Goal: Information Seeking & Learning: Learn about a topic

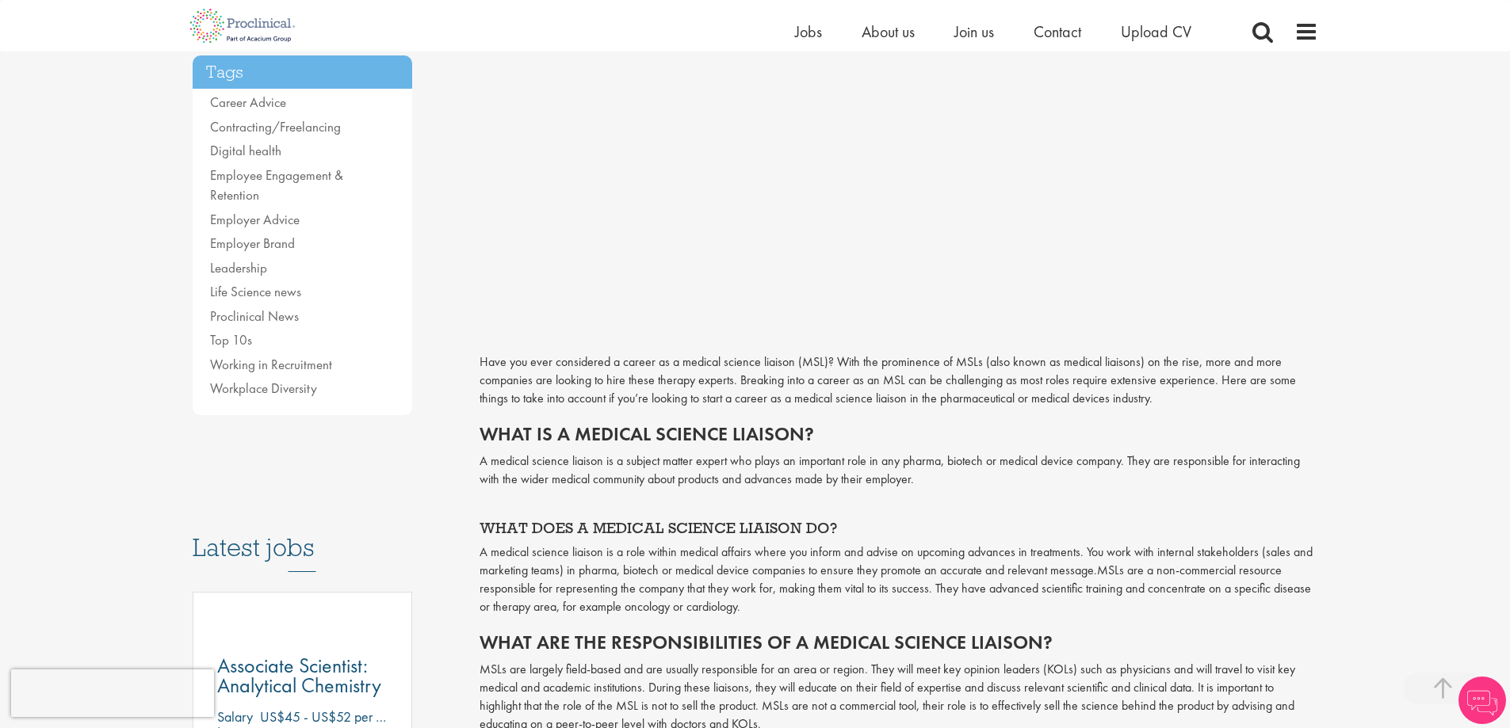
scroll to position [396, 0]
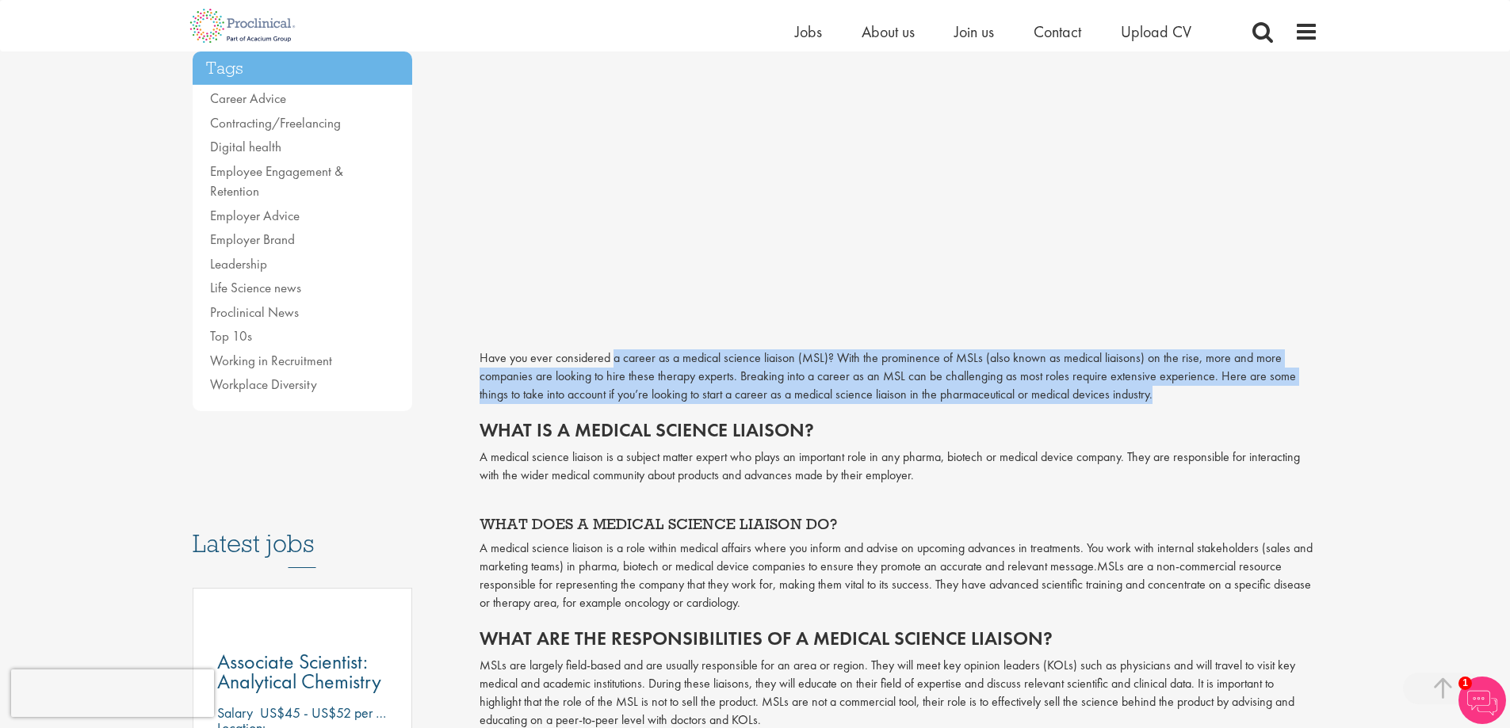
drag, startPoint x: 613, startPoint y: 331, endPoint x: 1129, endPoint y: 367, distance: 517.2
click at [1129, 367] on p "Have you ever considered a career as a medical science liaison (MSL)? With the …" at bounding box center [898, 377] width 838 height 55
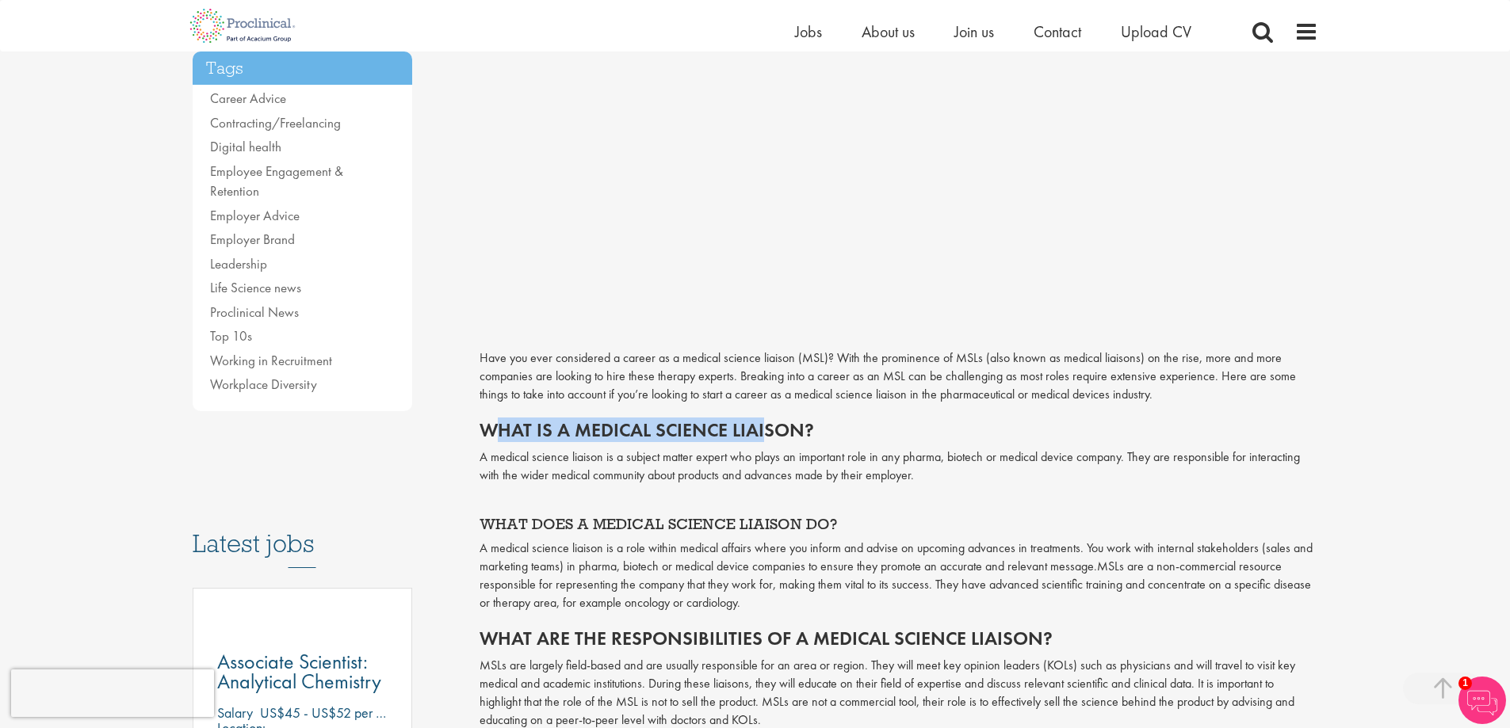
drag, startPoint x: 489, startPoint y: 396, endPoint x: 766, endPoint y: 390, distance: 277.5
click at [766, 420] on h2 "What is a medical science liaison?" at bounding box center [898, 430] width 838 height 21
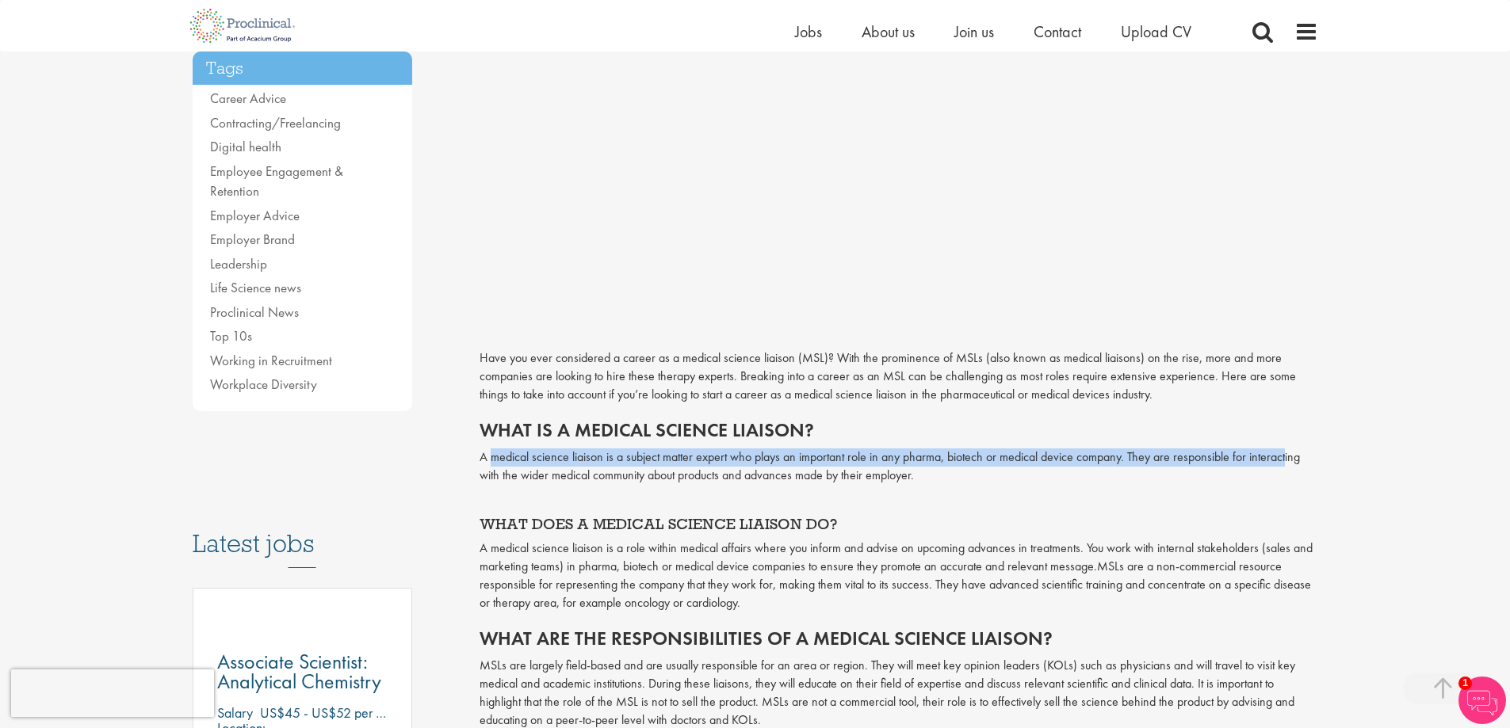
drag, startPoint x: 507, startPoint y: 425, endPoint x: 1286, endPoint y: 431, distance: 779.1
click at [1286, 449] on p "A medical science liaison is a subject matter expert who plays an important rol…" at bounding box center [898, 467] width 838 height 36
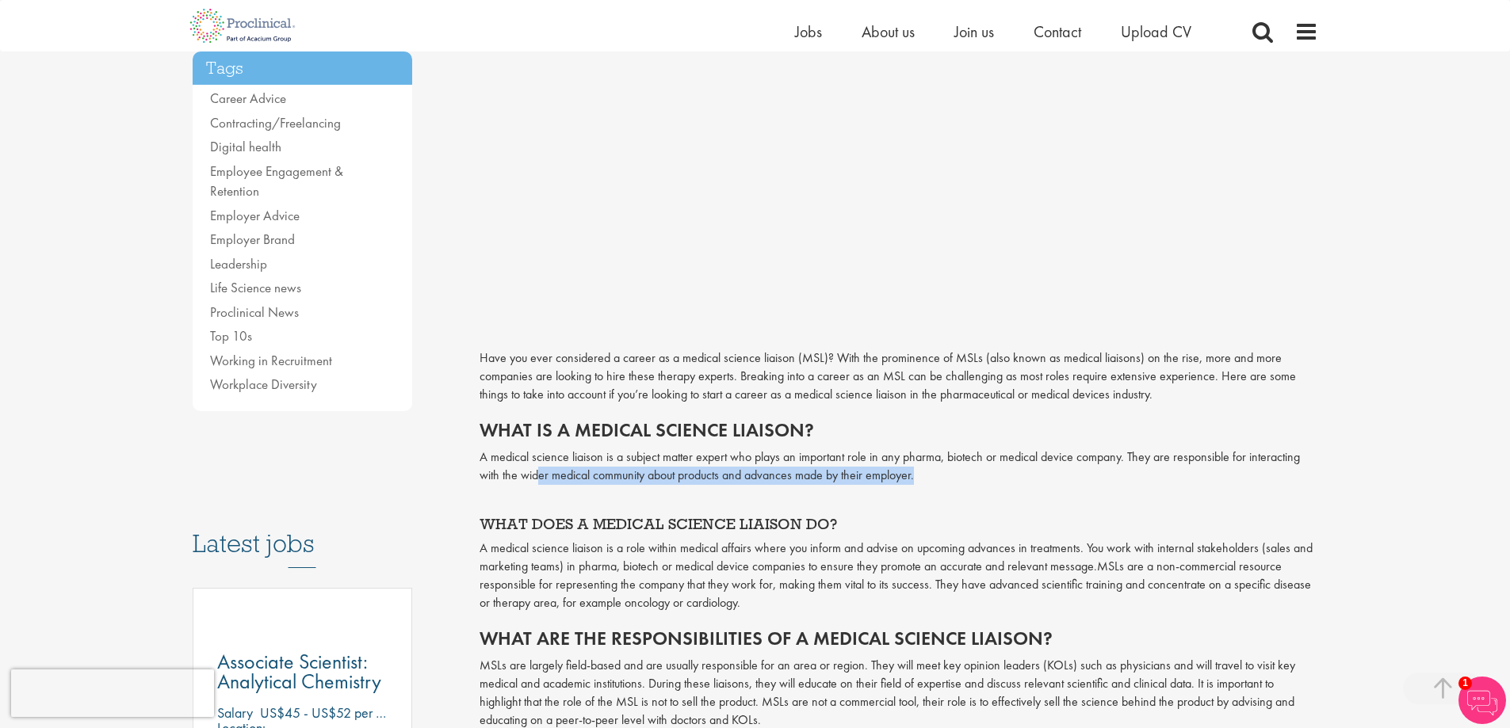
drag, startPoint x: 541, startPoint y: 441, endPoint x: 916, endPoint y: 452, distance: 375.0
click at [916, 452] on p "A medical science liaison is a subject matter expert who plays an important rol…" at bounding box center [898, 467] width 838 height 36
drag, startPoint x: 694, startPoint y: 465, endPoint x: 666, endPoint y: 449, distance: 32.6
click at [694, 493] on h4 at bounding box center [898, 501] width 838 height 16
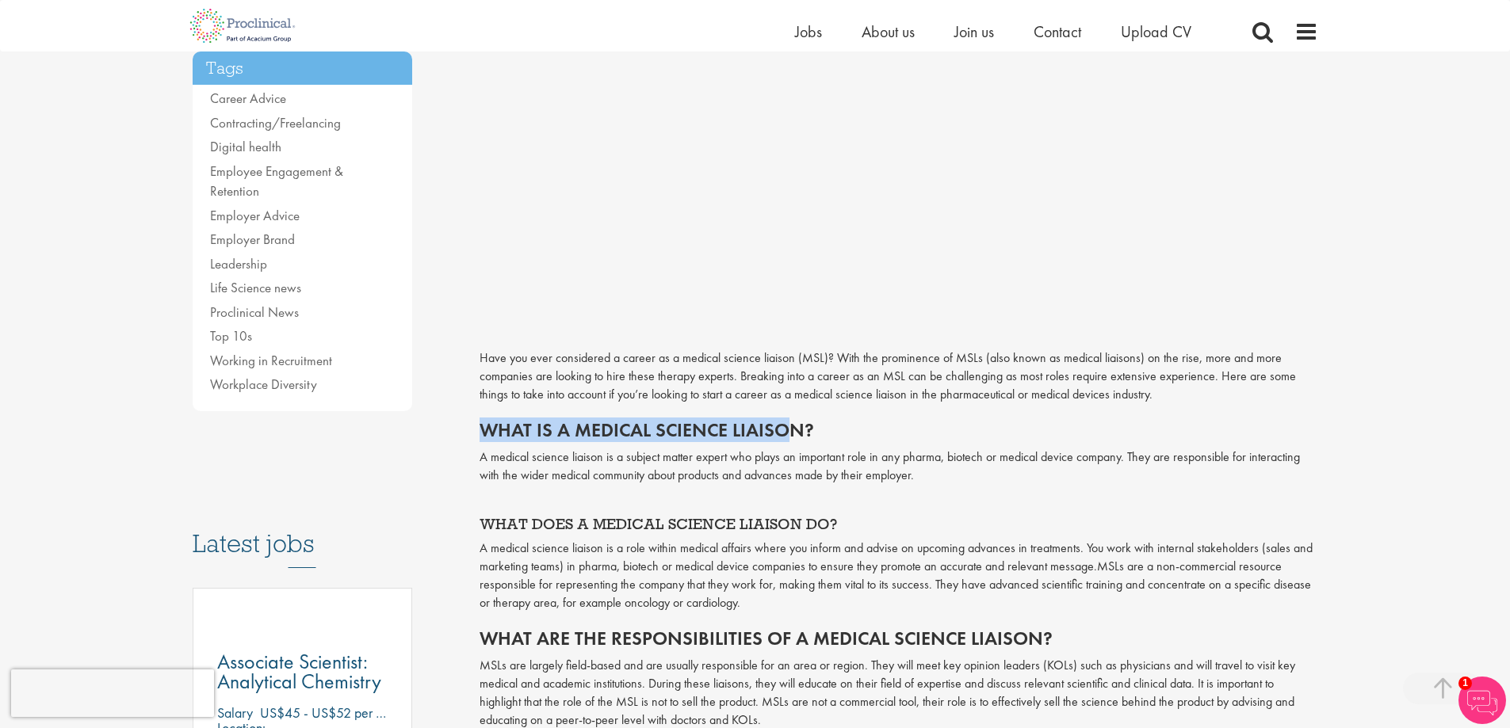
drag, startPoint x: 482, startPoint y: 401, endPoint x: 789, endPoint y: 392, distance: 306.8
click at [789, 420] on h2 "What is a medical science liaison?" at bounding box center [898, 430] width 838 height 21
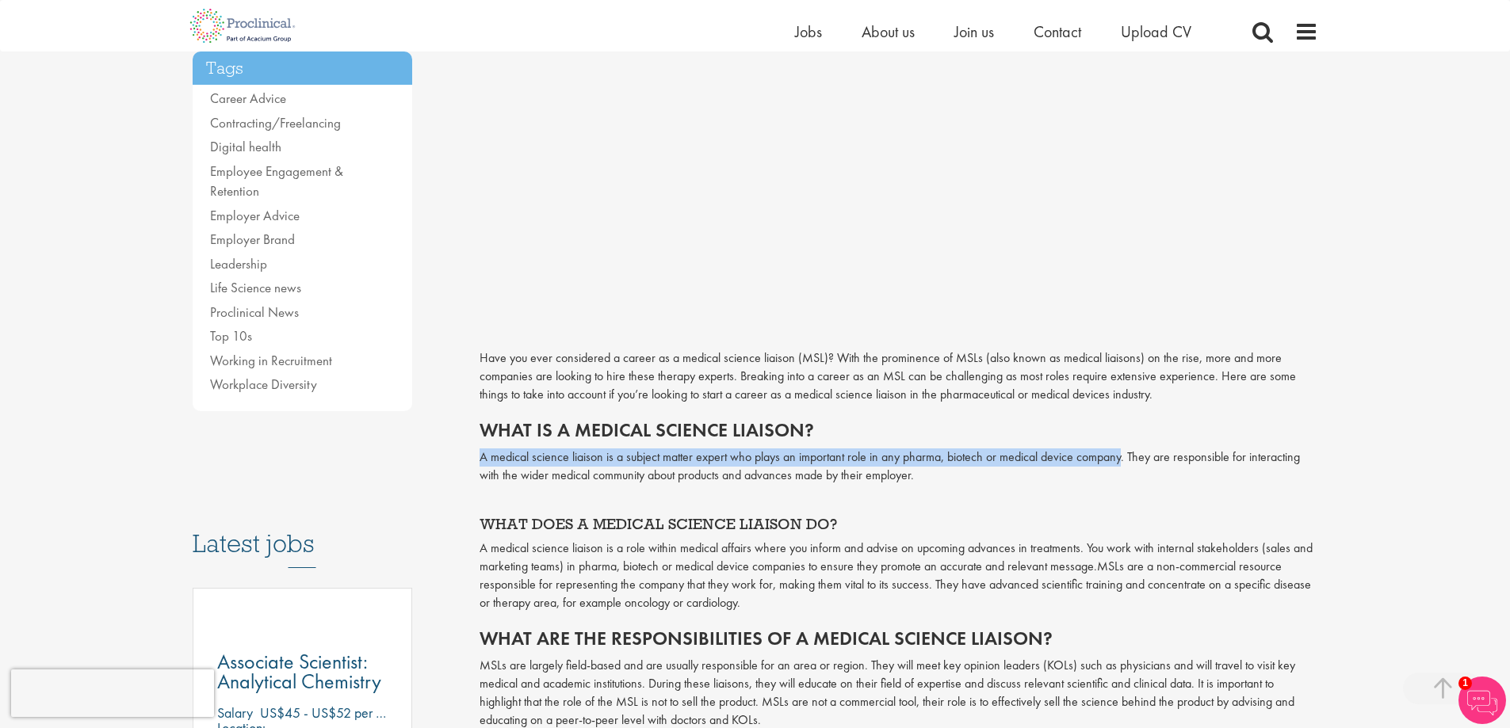
drag, startPoint x: 475, startPoint y: 428, endPoint x: 1121, endPoint y: 430, distance: 646.7
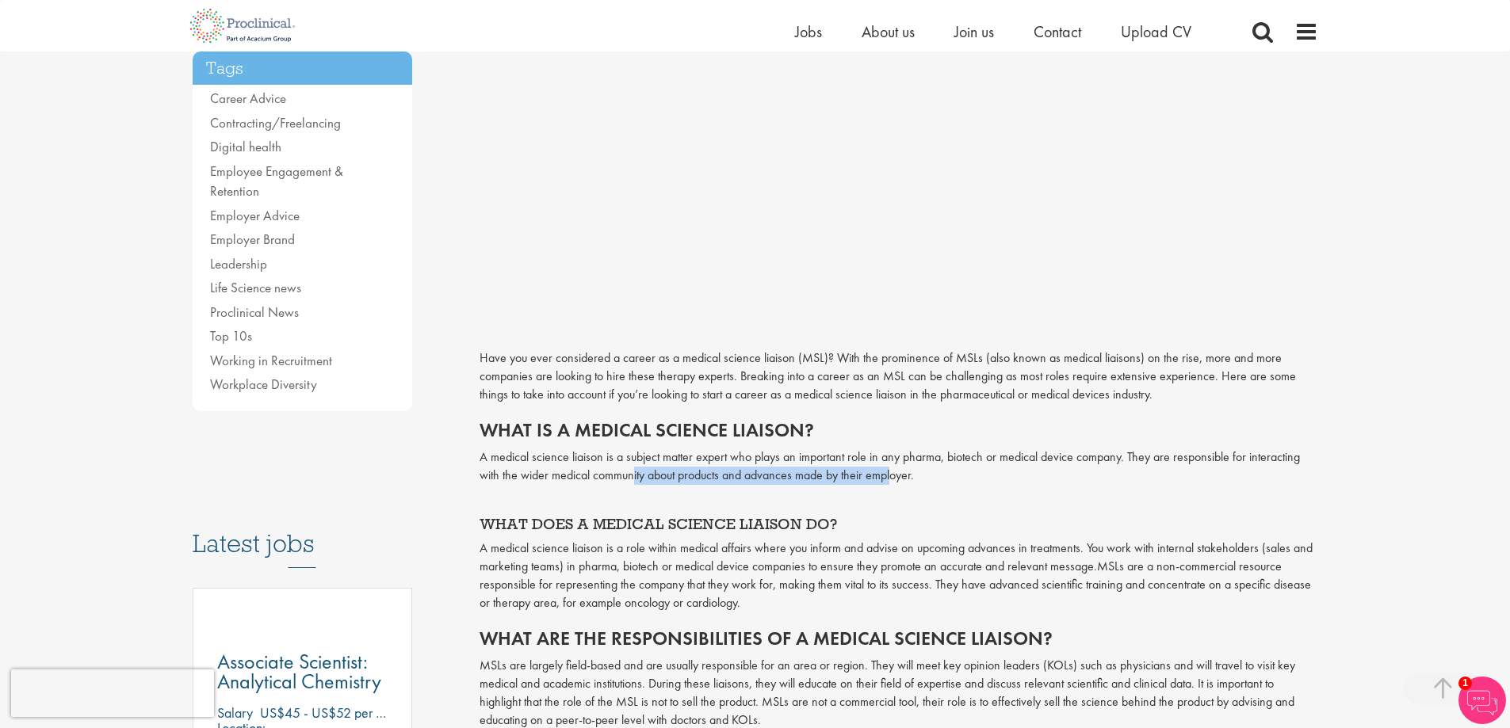
drag, startPoint x: 634, startPoint y: 448, endPoint x: 895, endPoint y: 443, distance: 260.8
click at [895, 449] on p "A medical science liaison is a subject matter expert who plays an important rol…" at bounding box center [898, 467] width 838 height 36
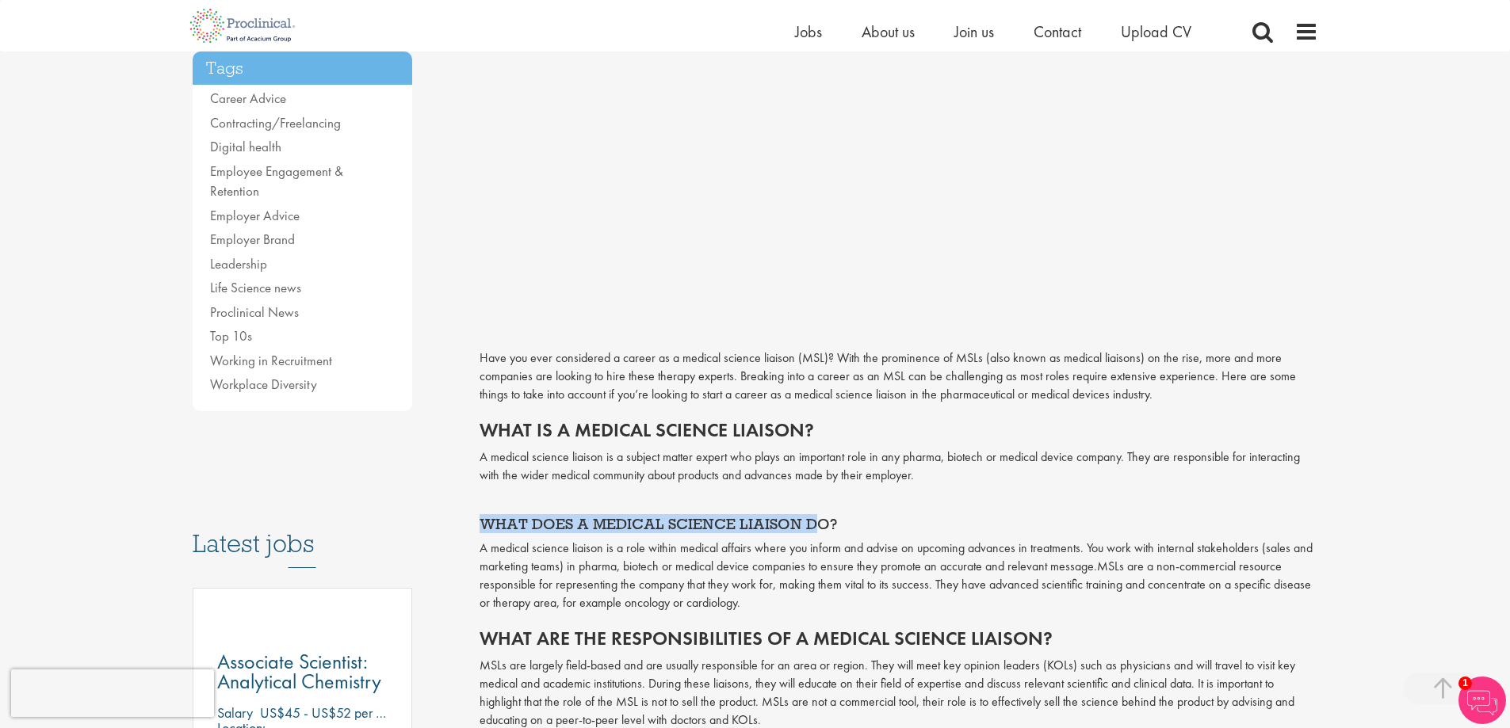
drag, startPoint x: 547, startPoint y: 491, endPoint x: 810, endPoint y: 492, distance: 263.1
click at [810, 514] on span "WHAT DOES A MEDICAL SCIENCE LIAISON DO?" at bounding box center [657, 523] width 357 height 19
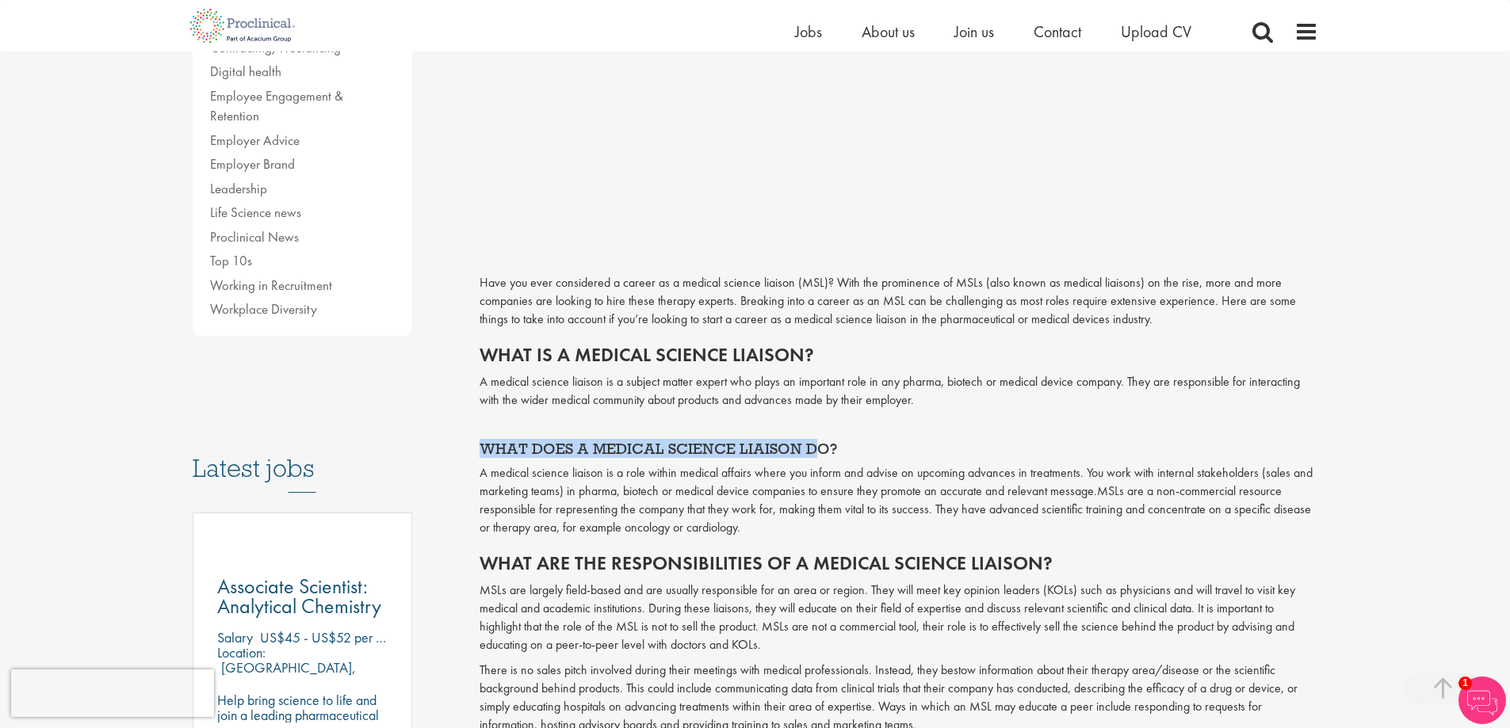
scroll to position [476, 0]
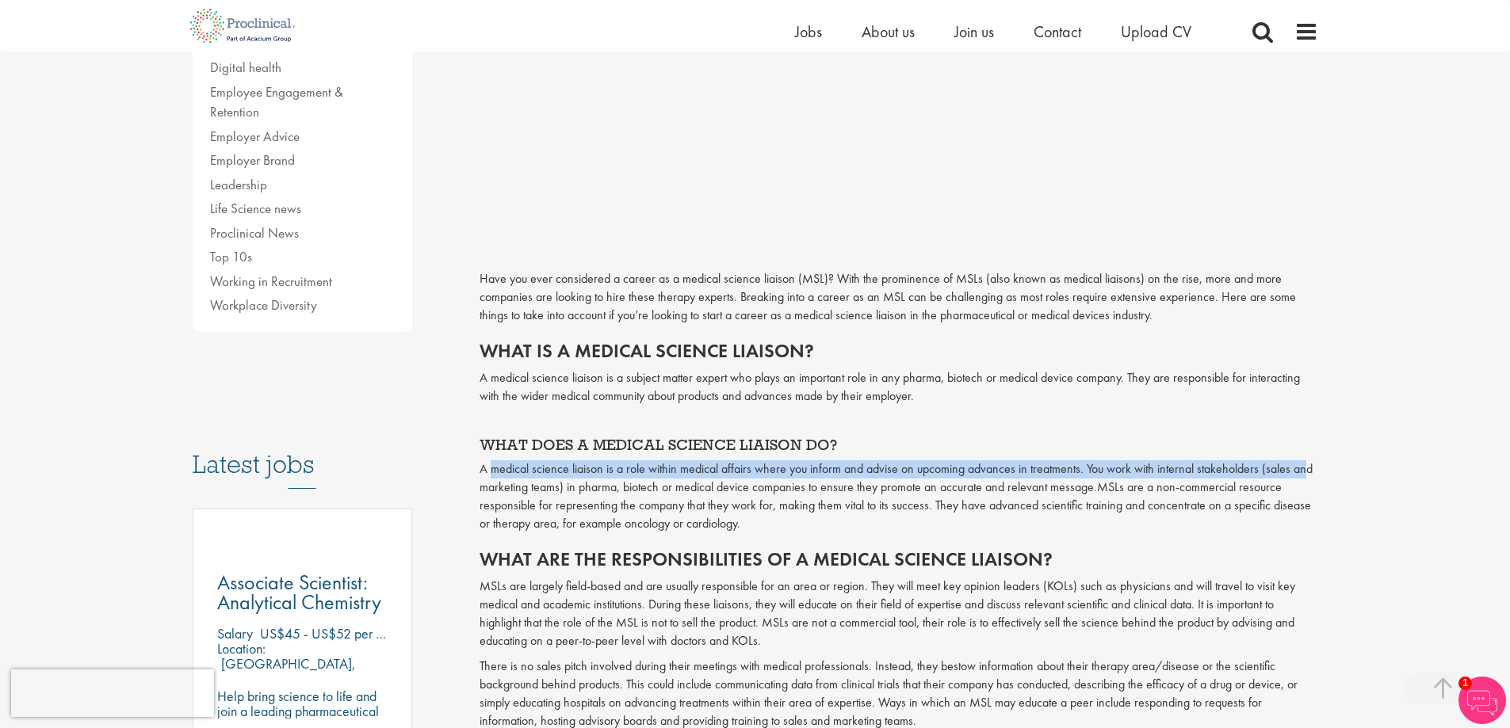
drag, startPoint x: 514, startPoint y: 437, endPoint x: 1304, endPoint y: 441, distance: 790.9
click at [1304, 460] on span "A medical science liaison is a role within medical affairs where you inform and…" at bounding box center [895, 477] width 833 height 35
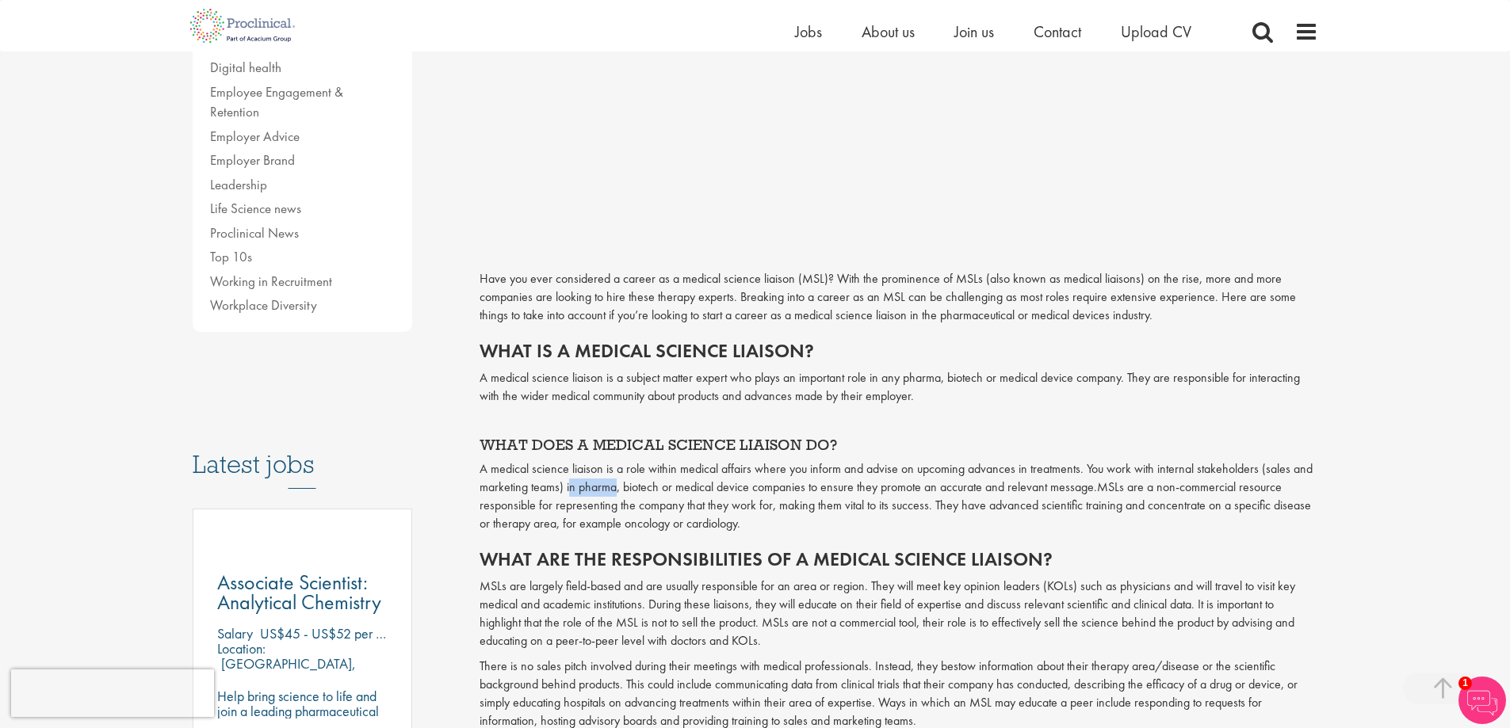
drag, startPoint x: 570, startPoint y: 456, endPoint x: 613, endPoint y: 455, distance: 43.6
click at [613, 460] on span "A medical science liaison is a role within medical affairs where you inform and…" at bounding box center [895, 477] width 833 height 35
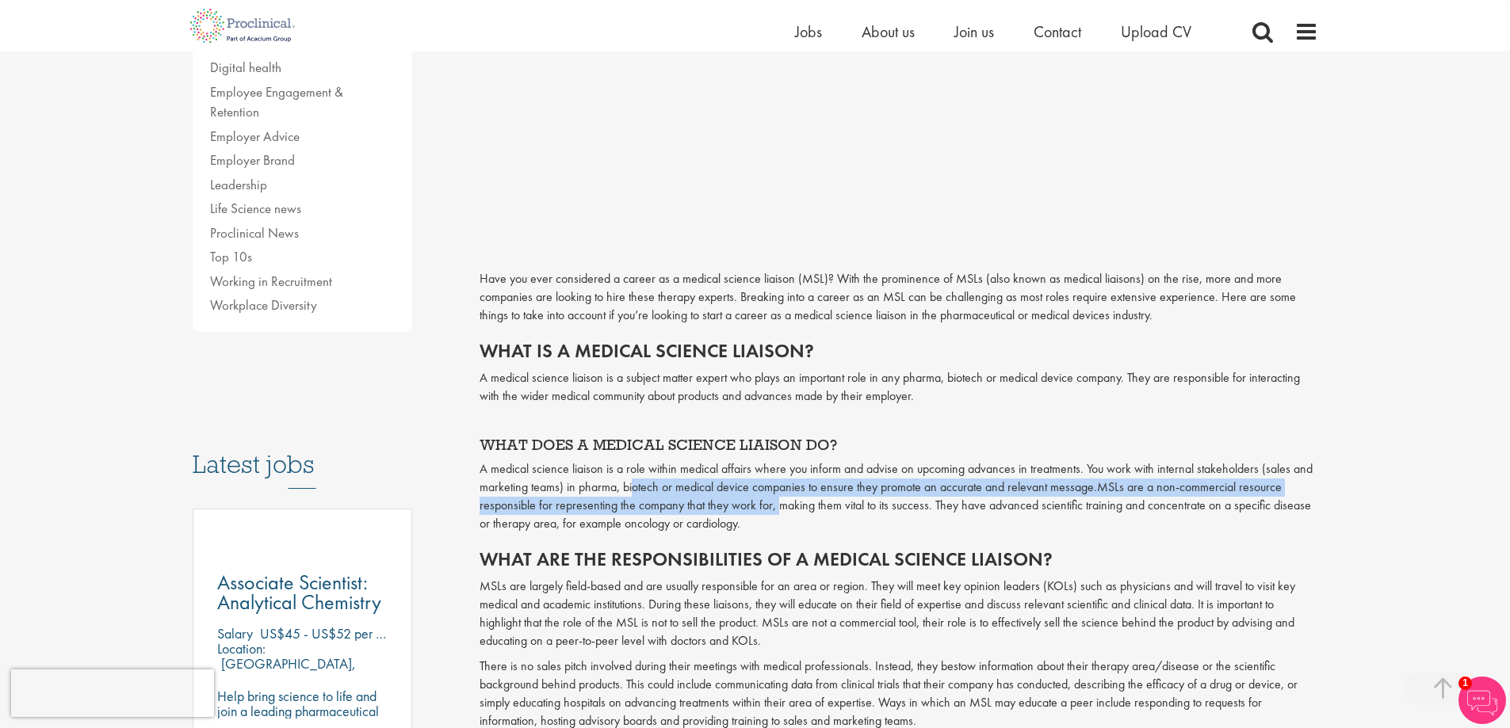
drag, startPoint x: 631, startPoint y: 454, endPoint x: 775, endPoint y: 474, distance: 145.6
click at [775, 474] on p "A medical science liaison is a role within medical affairs where you inform and…" at bounding box center [898, 496] width 838 height 72
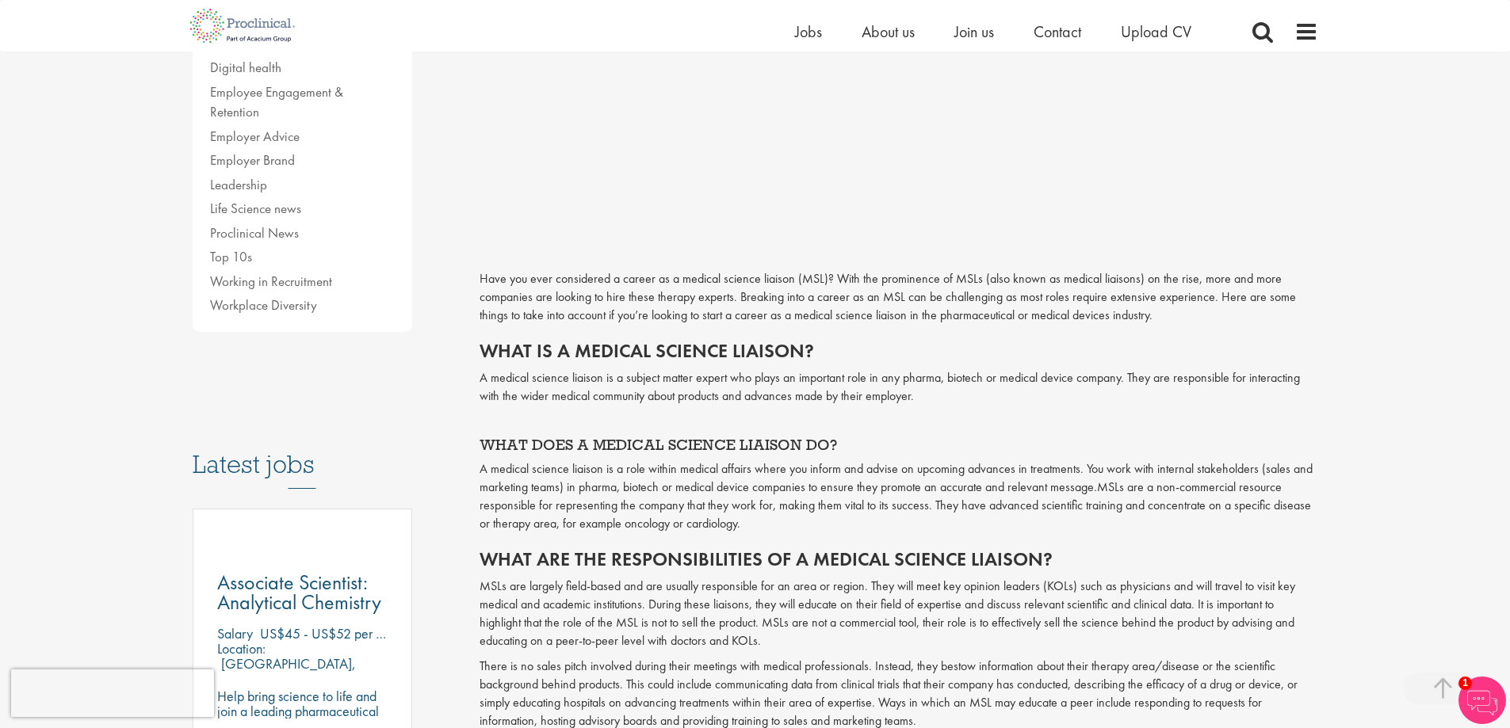
click at [821, 493] on p "A medical science liaison is a role within medical affairs where you inform and…" at bounding box center [898, 496] width 838 height 72
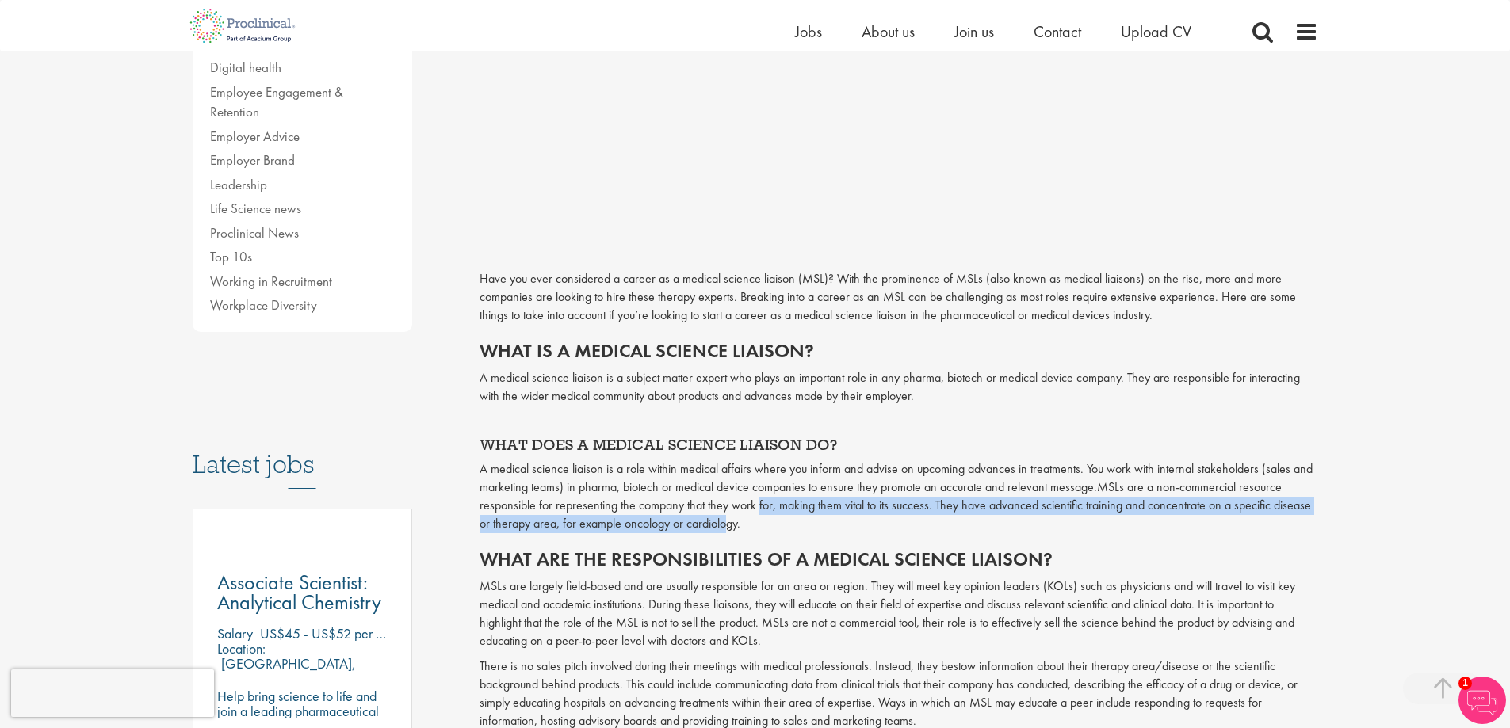
drag, startPoint x: 775, startPoint y: 474, endPoint x: 731, endPoint y: 495, distance: 48.9
click at [731, 495] on span "MSLs are a non-commercial resource responsible for representing the company tha…" at bounding box center [894, 505] width 831 height 53
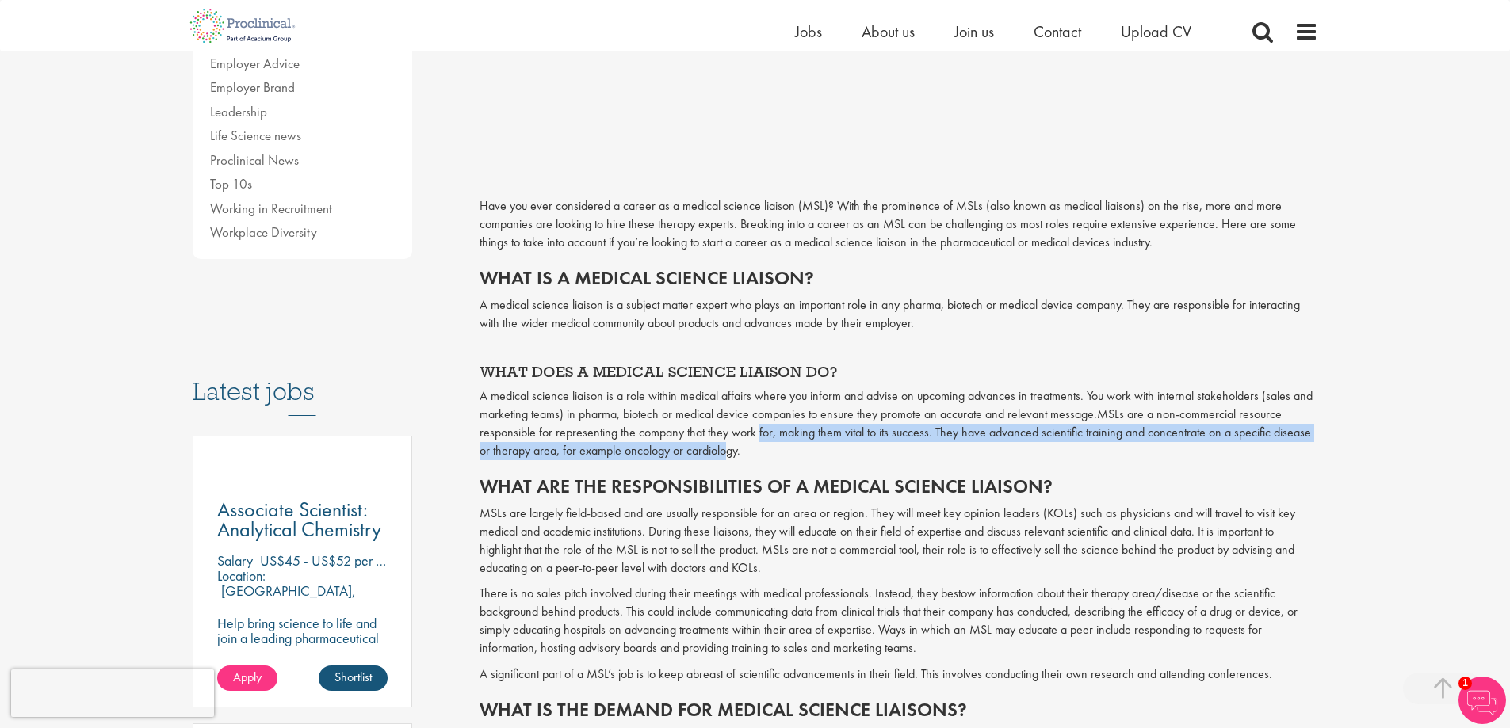
scroll to position [555, 0]
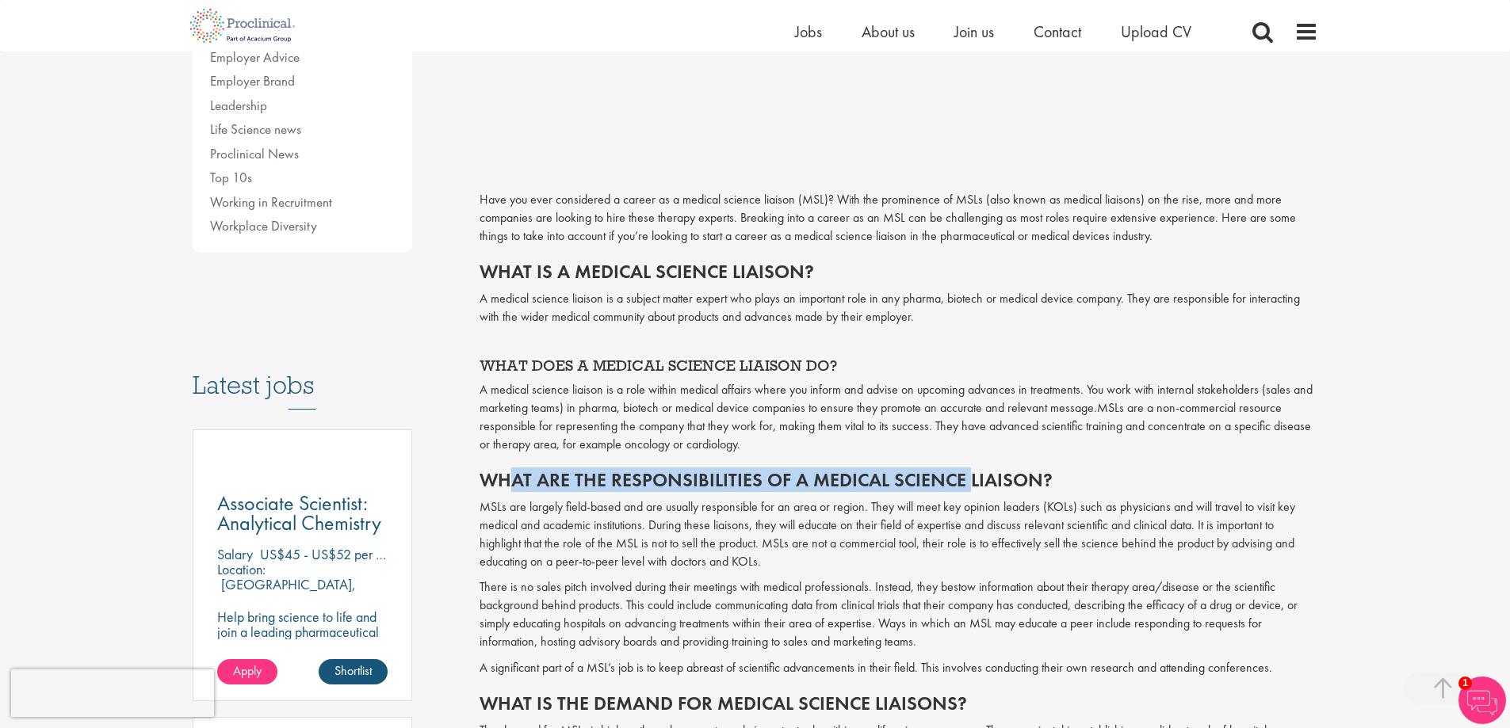
drag, startPoint x: 554, startPoint y: 453, endPoint x: 964, endPoint y: 457, distance: 410.6
click at [964, 470] on h2 "What are the responsibilities of a medical science liaison?" at bounding box center [898, 480] width 838 height 21
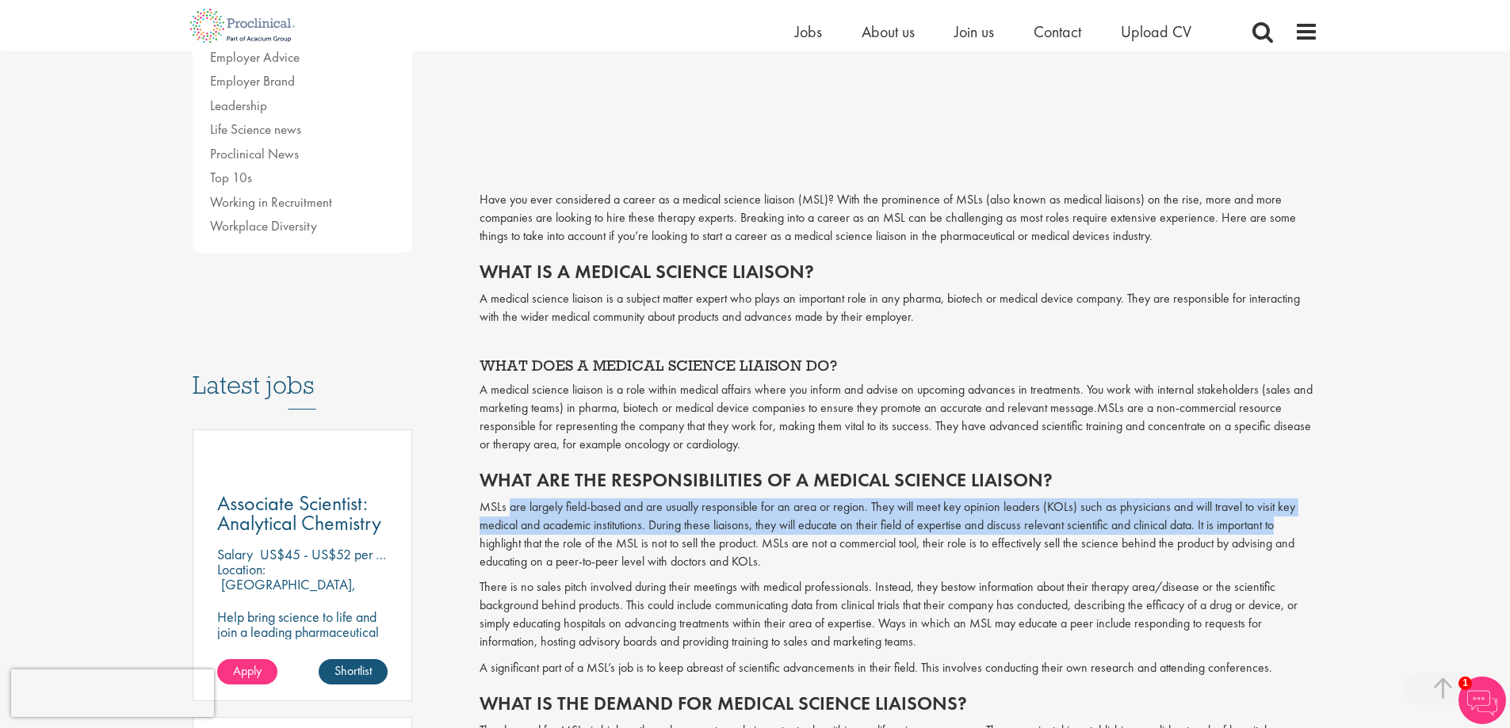
drag, startPoint x: 542, startPoint y: 472, endPoint x: 1294, endPoint y: 500, distance: 752.6
click at [1294, 500] on p "MSLs are largely field-based and are usually responsible for an area or region.…" at bounding box center [898, 534] width 838 height 72
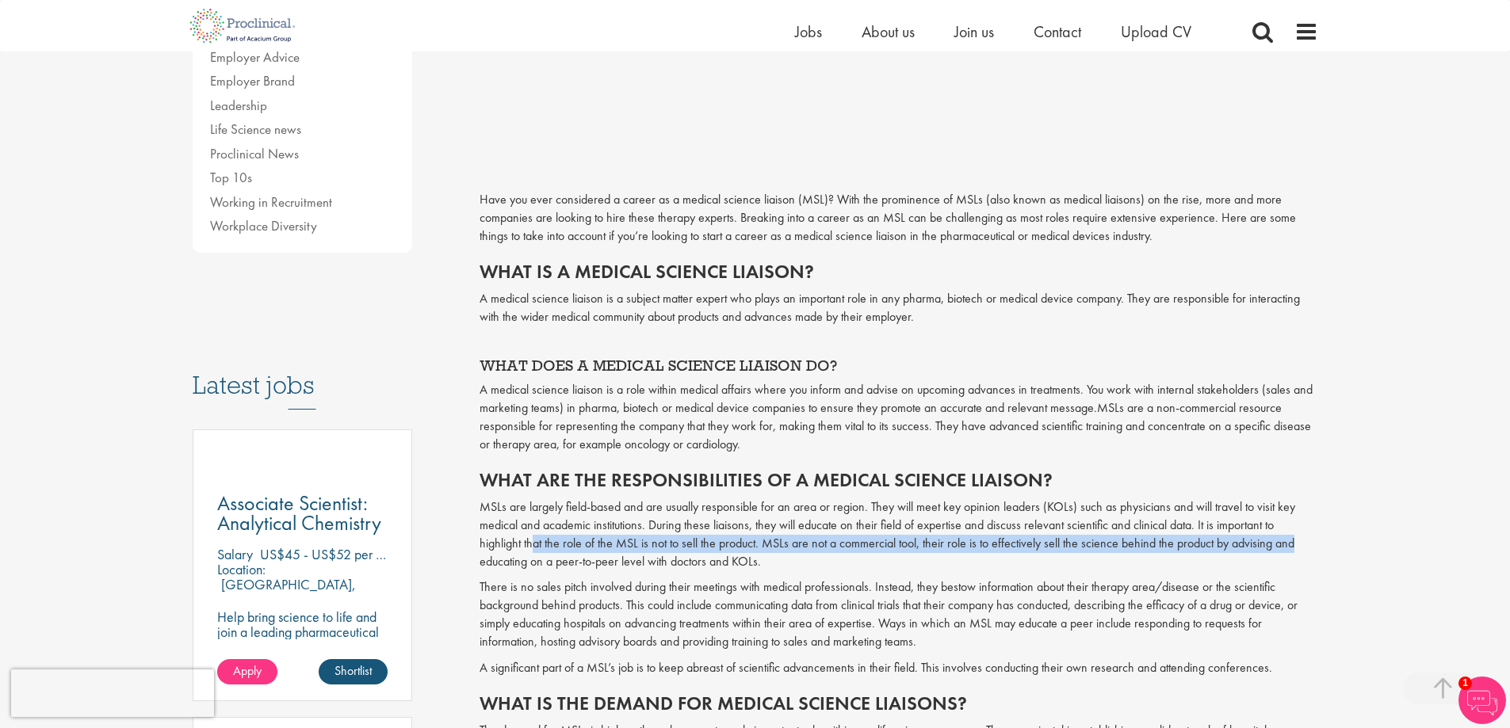
drag, startPoint x: 540, startPoint y: 509, endPoint x: 1289, endPoint y: 520, distance: 749.0
click at [1289, 520] on p "MSLs are largely field-based and are usually responsible for an area or region.…" at bounding box center [898, 534] width 838 height 72
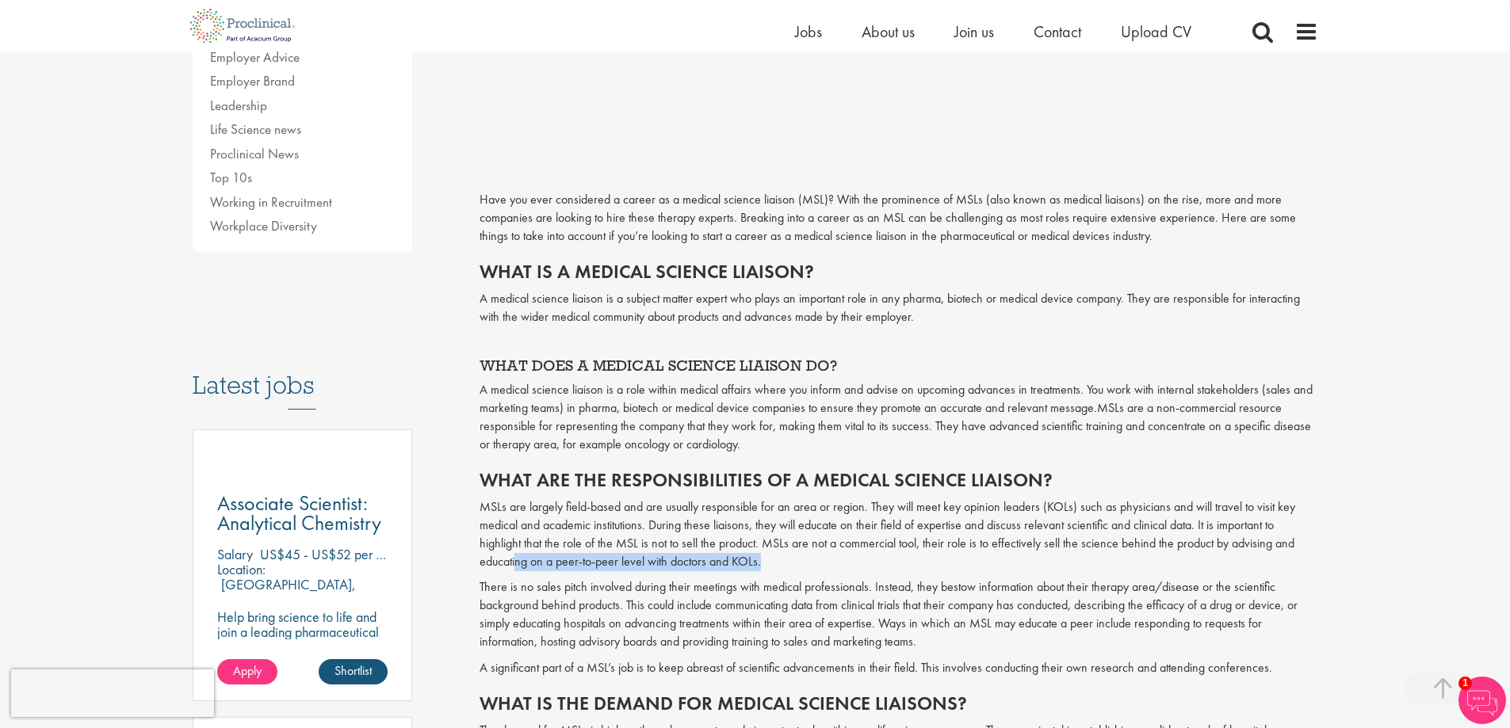
drag, startPoint x: 650, startPoint y: 534, endPoint x: 774, endPoint y: 534, distance: 123.6
click at [774, 534] on p "MSLs are largely field-based and are usually responsible for an area or region.…" at bounding box center [898, 534] width 838 height 72
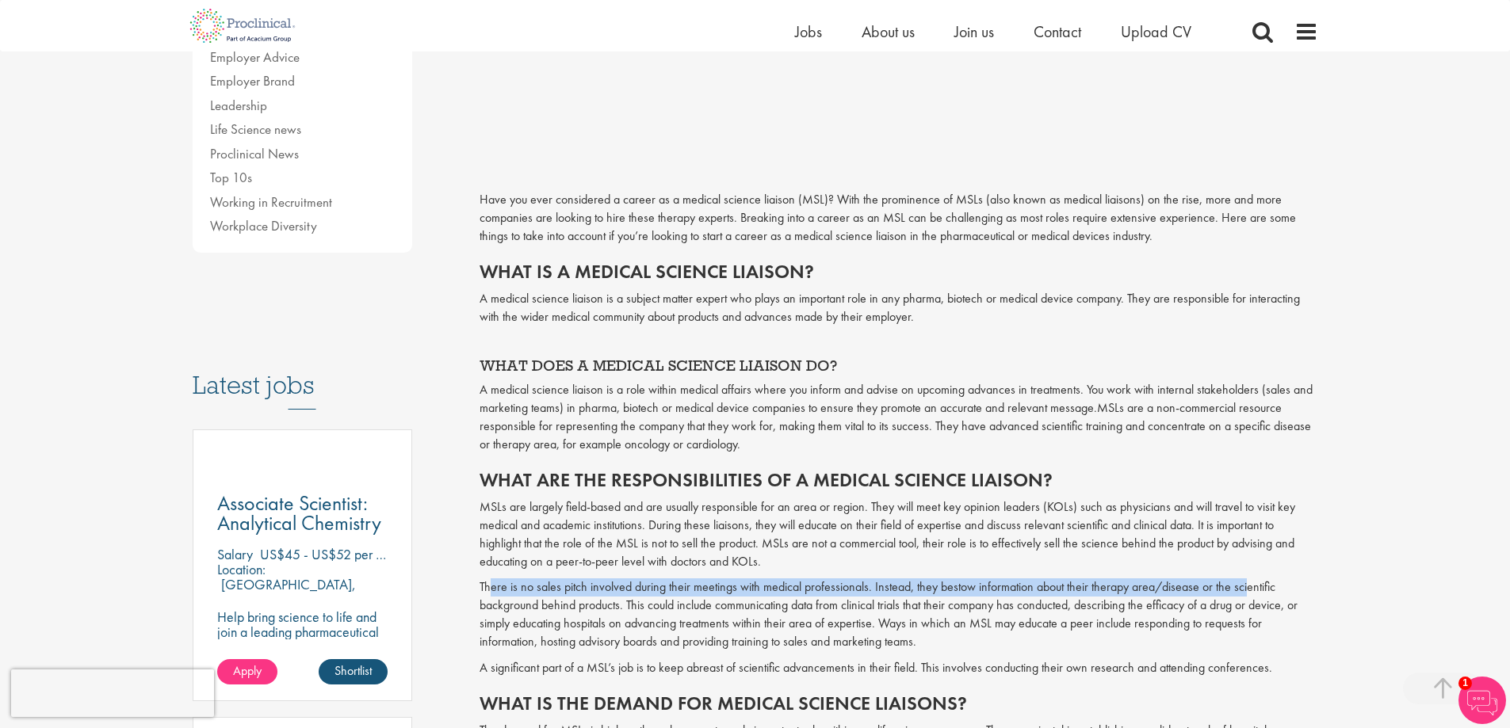
drag, startPoint x: 489, startPoint y: 554, endPoint x: 1245, endPoint y: 557, distance: 756.1
click at [1245, 579] on p "There is no sales pitch involved during their meetings with medical professiona…" at bounding box center [898, 615] width 838 height 72
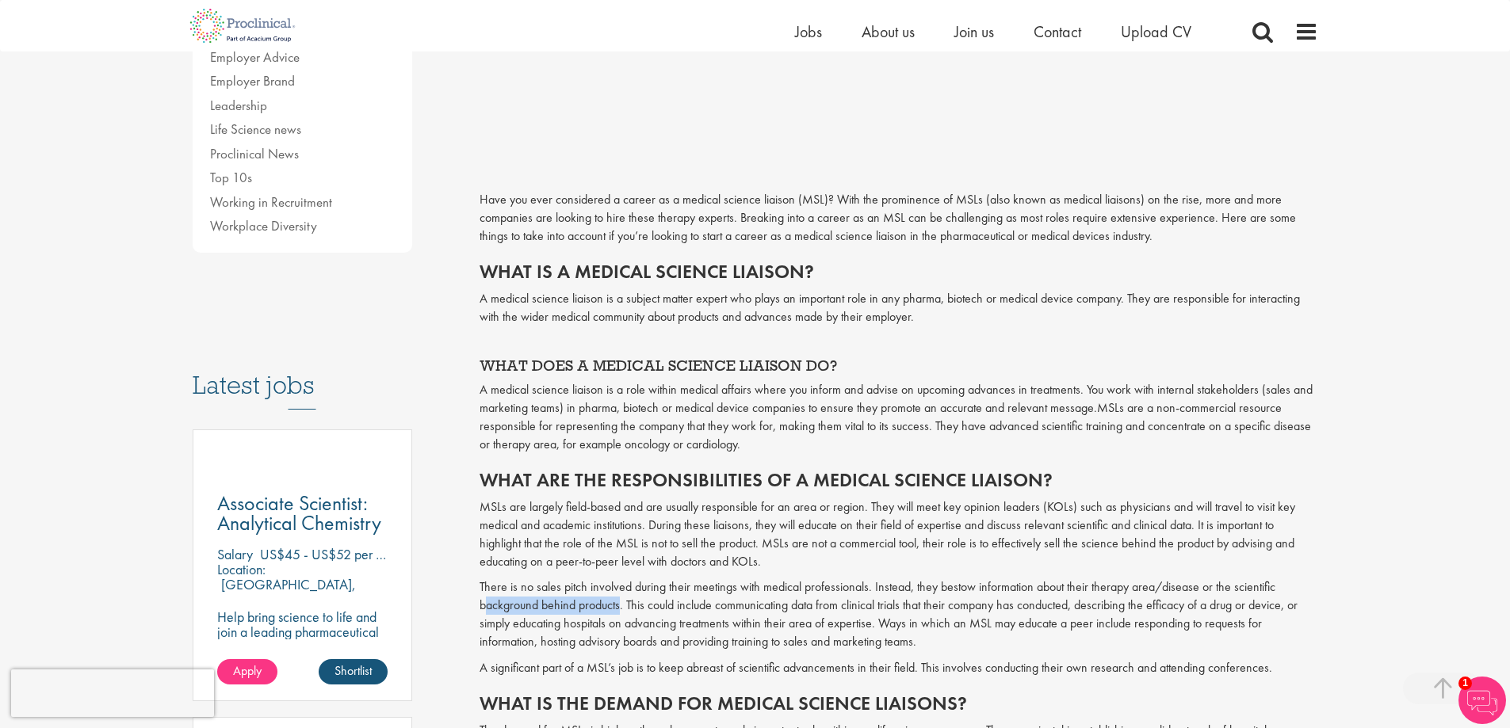
drag, startPoint x: 484, startPoint y: 578, endPoint x: 620, endPoint y: 571, distance: 135.7
click at [620, 579] on p "There is no sales pitch involved during their meetings with medical professiona…" at bounding box center [898, 615] width 838 height 72
drag, startPoint x: 646, startPoint y: 571, endPoint x: 898, endPoint y: 572, distance: 252.0
click at [898, 579] on p "There is no sales pitch involved during their meetings with medical professiona…" at bounding box center [898, 615] width 838 height 72
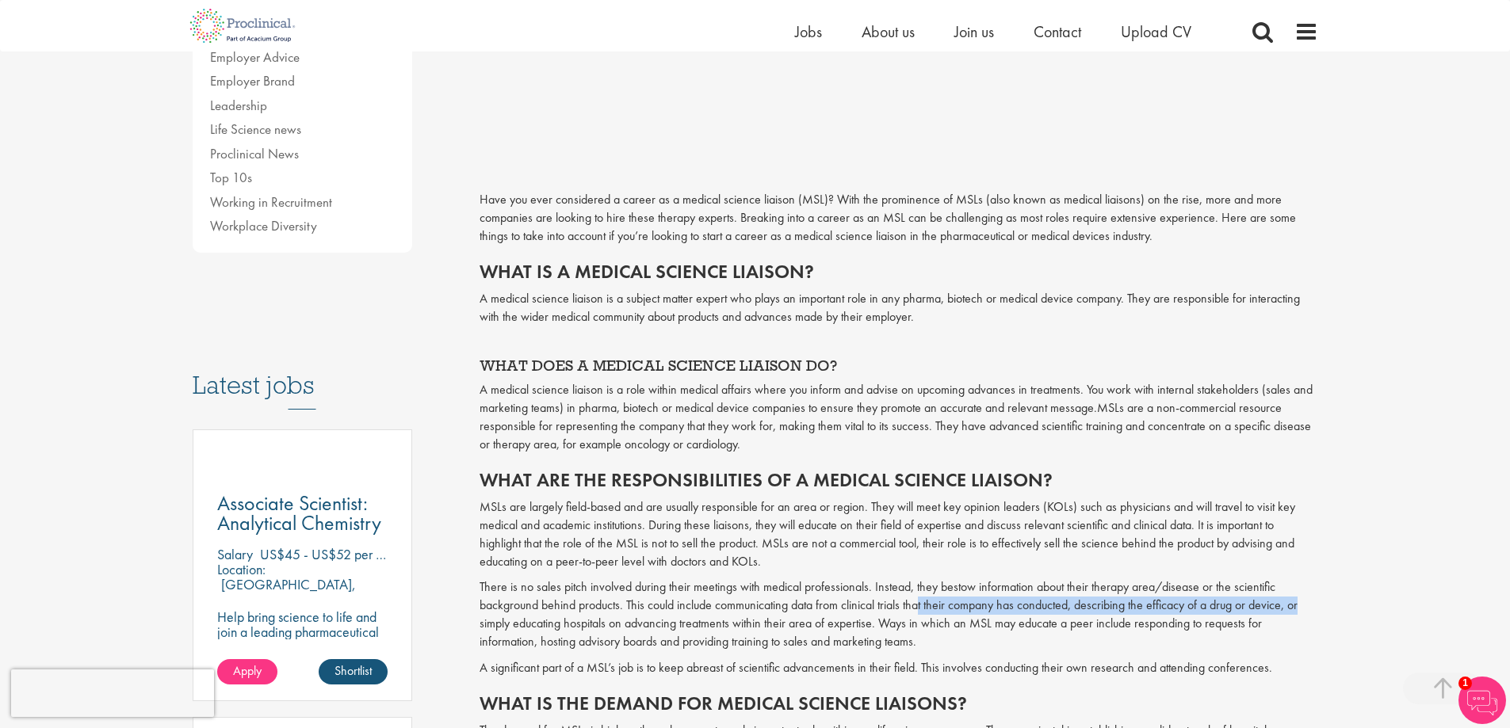
drag, startPoint x: 923, startPoint y: 573, endPoint x: 1339, endPoint y: 580, distance: 415.3
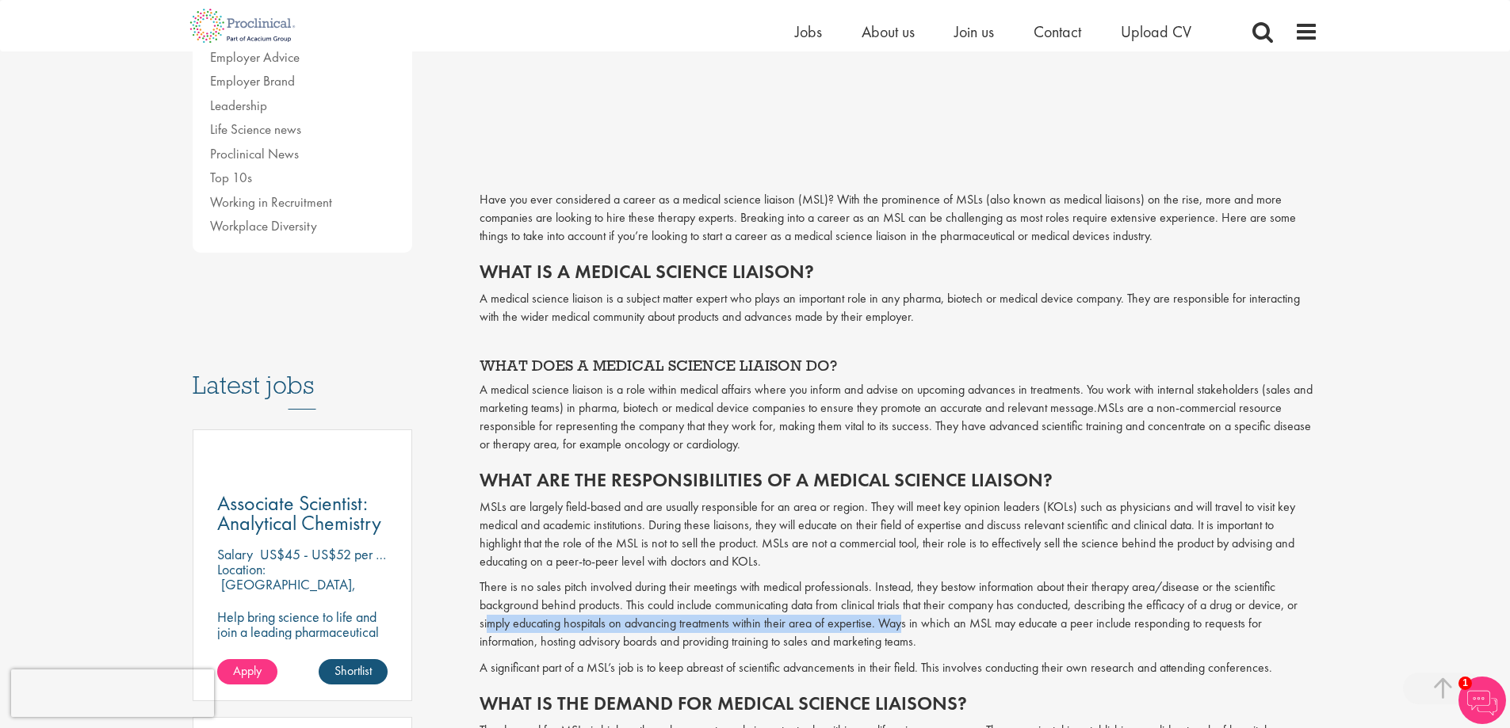
drag, startPoint x: 497, startPoint y: 594, endPoint x: 903, endPoint y: 598, distance: 405.8
click at [903, 598] on p "There is no sales pitch involved during their meetings with medical professiona…" at bounding box center [898, 615] width 838 height 72
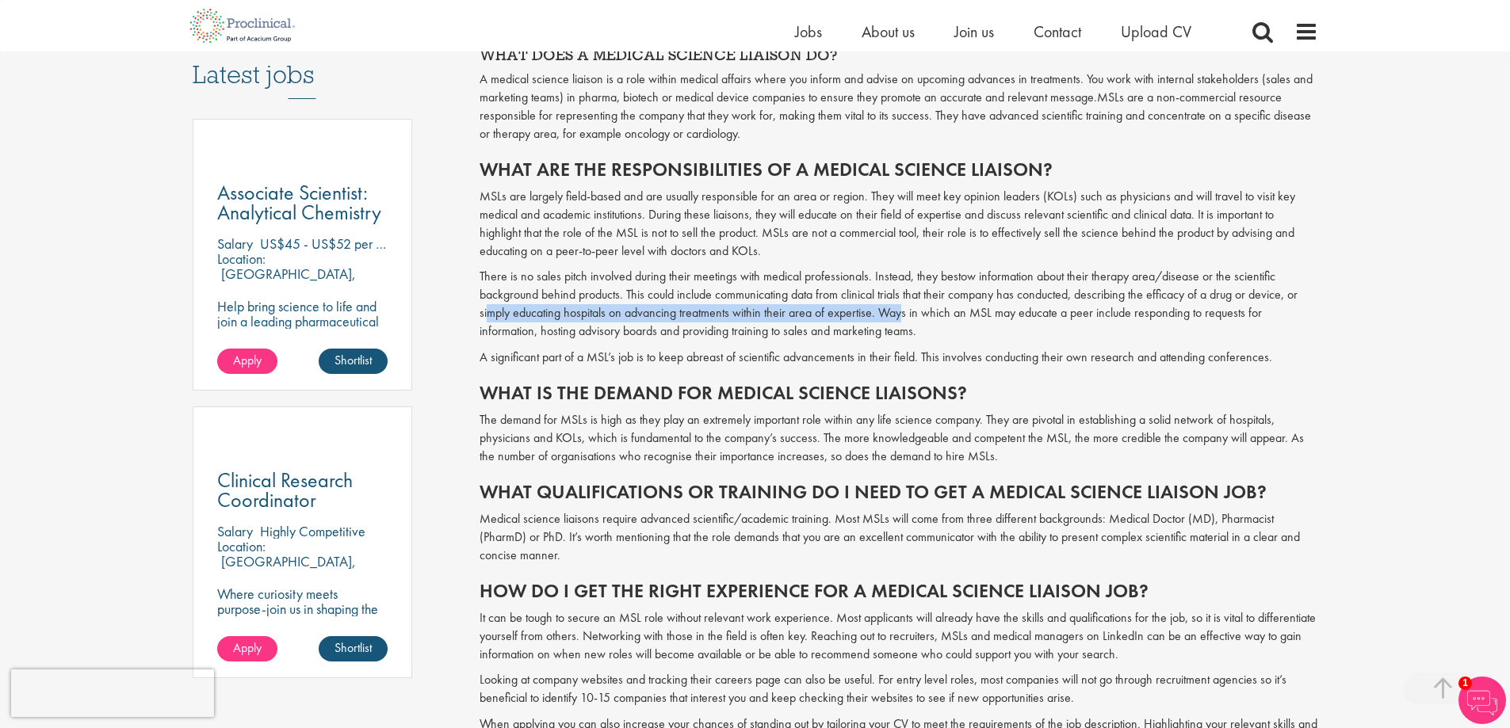
scroll to position [872, 0]
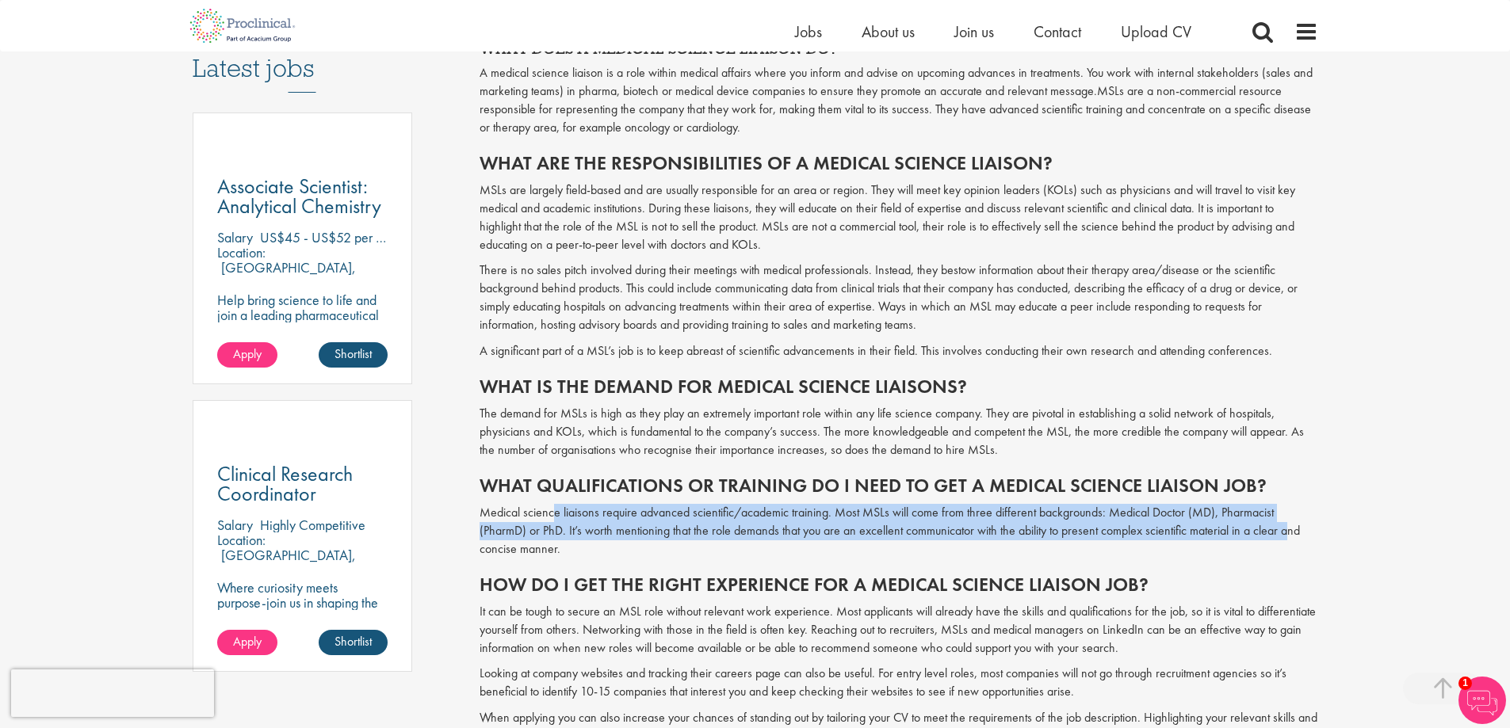
drag, startPoint x: 602, startPoint y: 481, endPoint x: 1288, endPoint y: 496, distance: 686.5
click at [1288, 504] on p "Medical science liaisons require advanced scientific/academic training. Most MS…" at bounding box center [898, 531] width 838 height 55
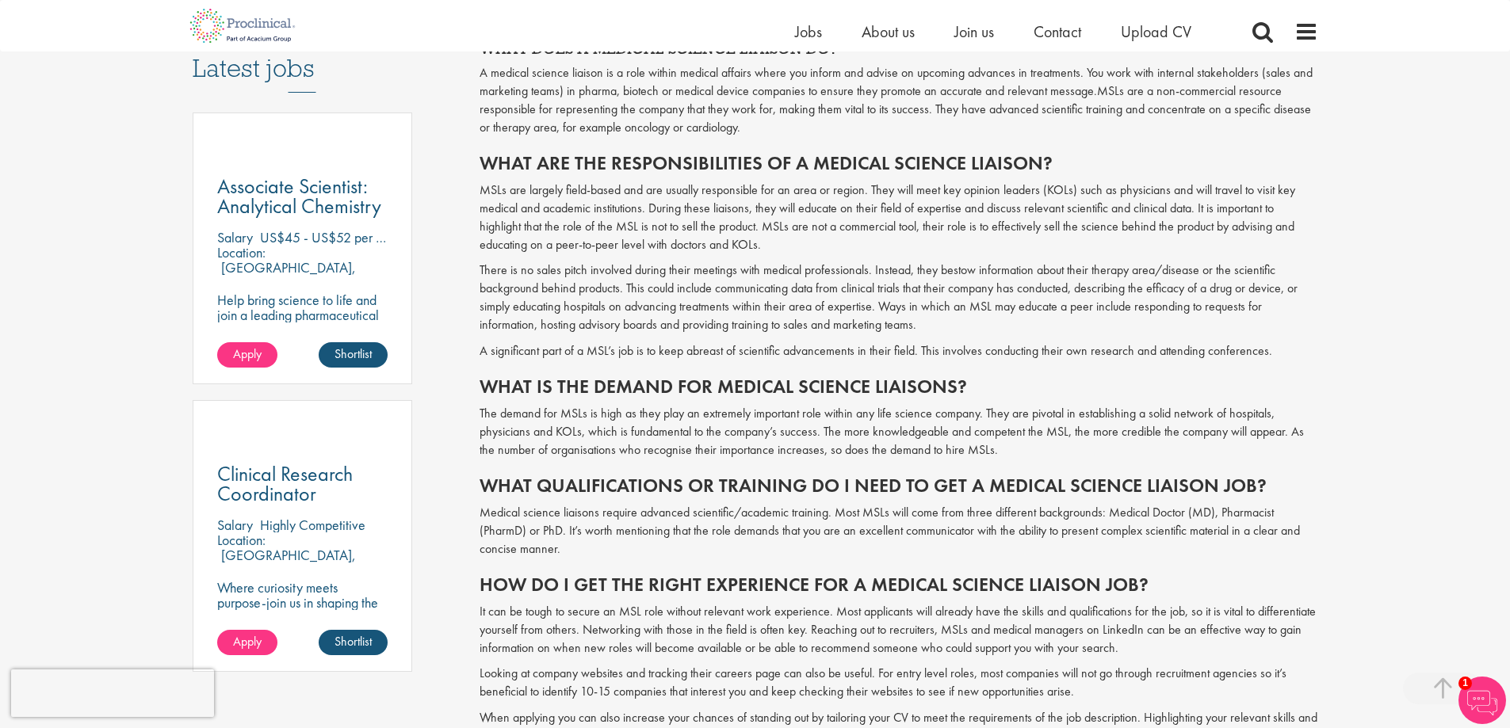
click at [644, 603] on p "It can be tough to secure an MSL role without relevant work experience. Most ap…" at bounding box center [898, 630] width 838 height 55
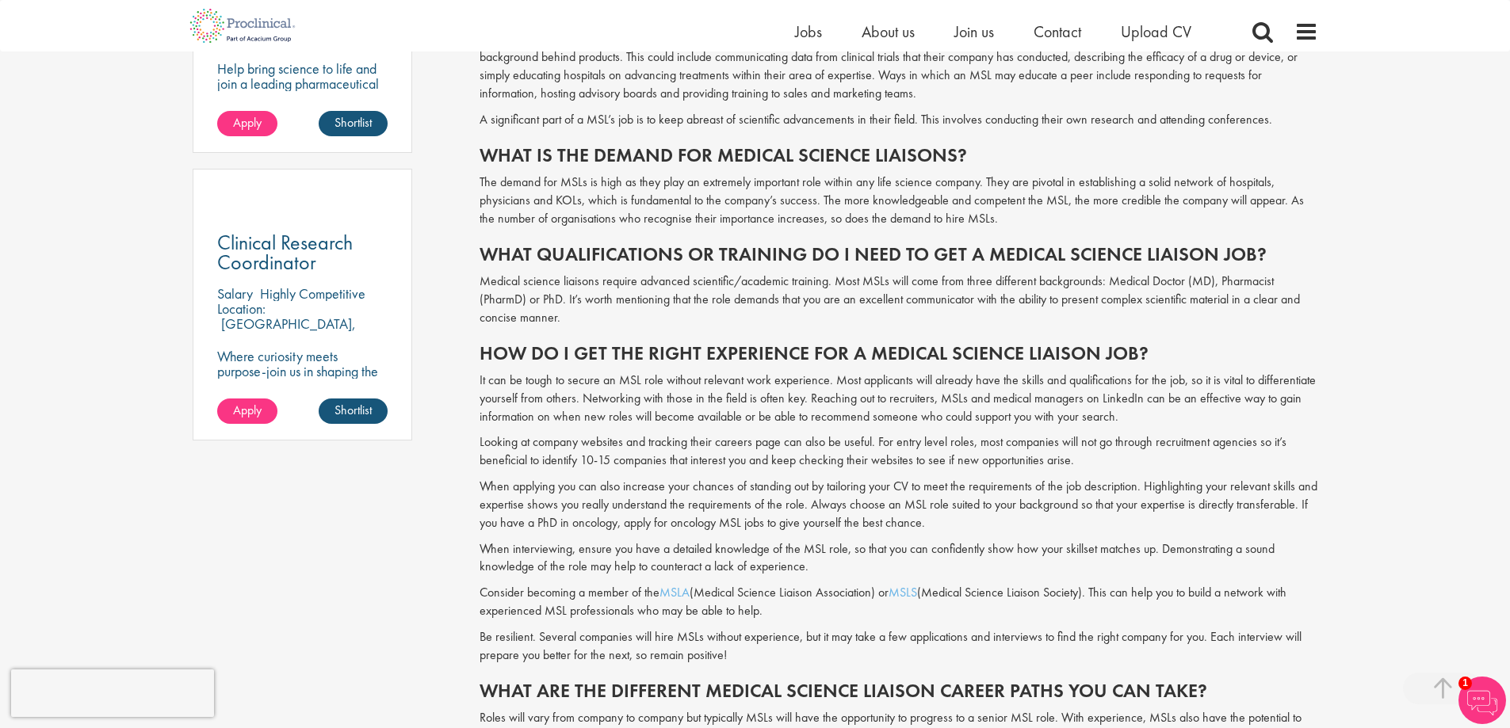
scroll to position [1110, 0]
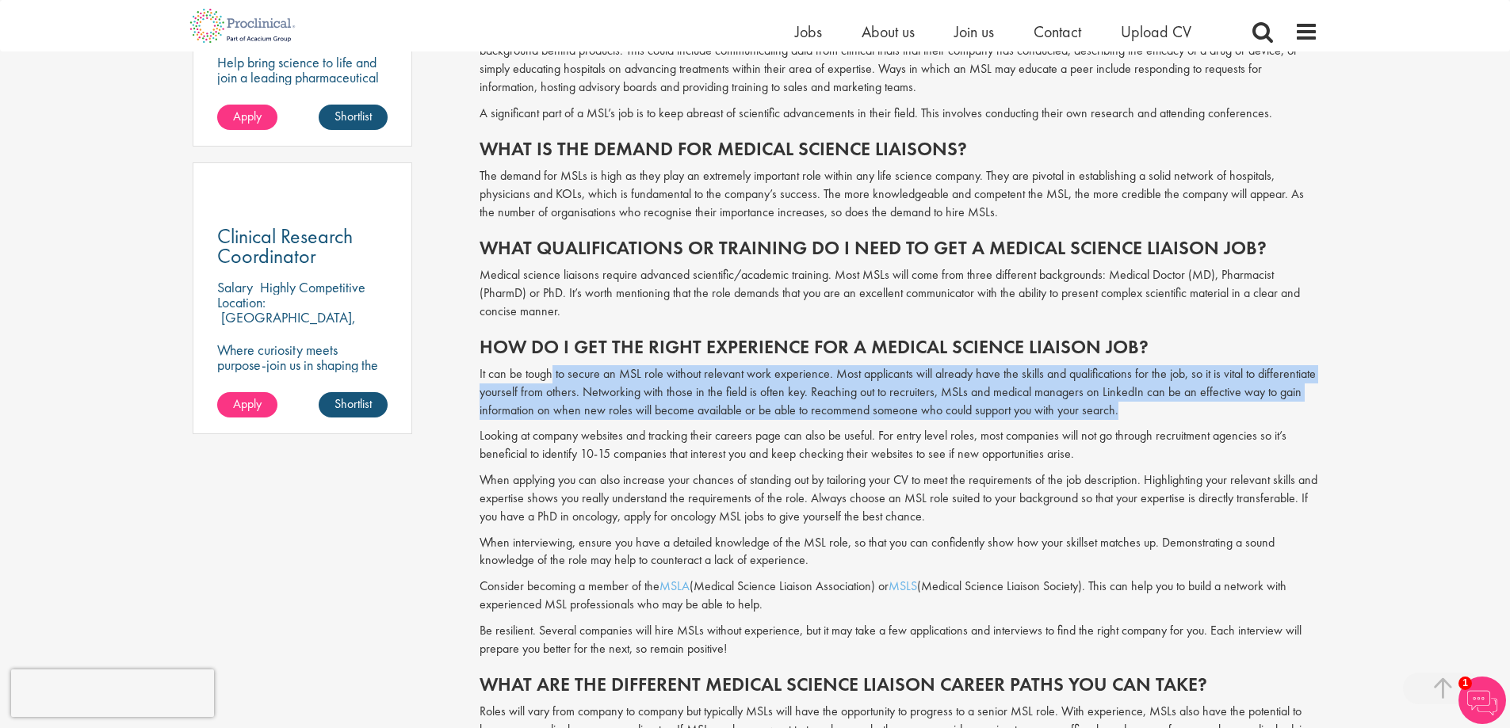
drag, startPoint x: 553, startPoint y: 340, endPoint x: 1098, endPoint y: 382, distance: 546.9
click at [1115, 382] on p "It can be tough to secure an MSL role without relevant work experience. Most ap…" at bounding box center [898, 392] width 838 height 55
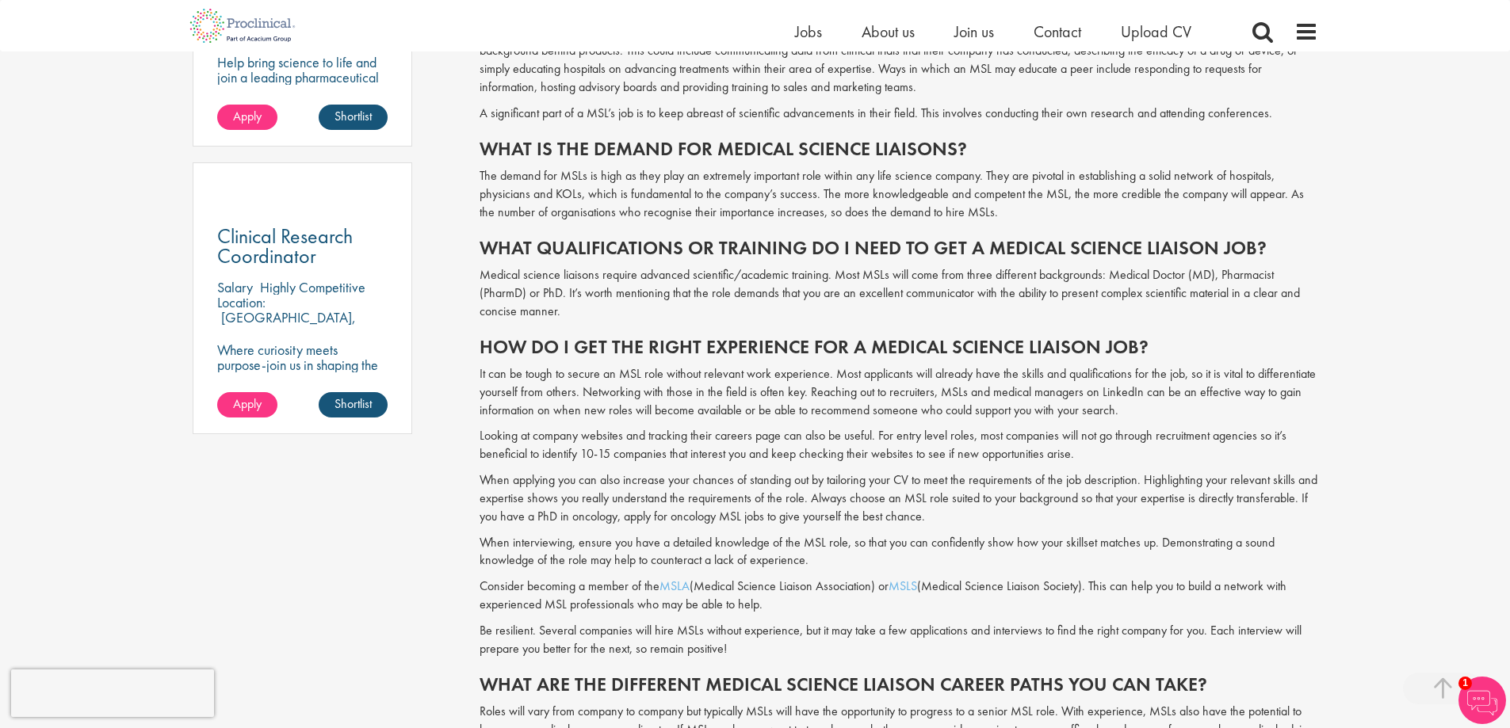
click at [530, 427] on p "Looking at company websites and tracking their careers page can also be useful.…" at bounding box center [898, 445] width 838 height 36
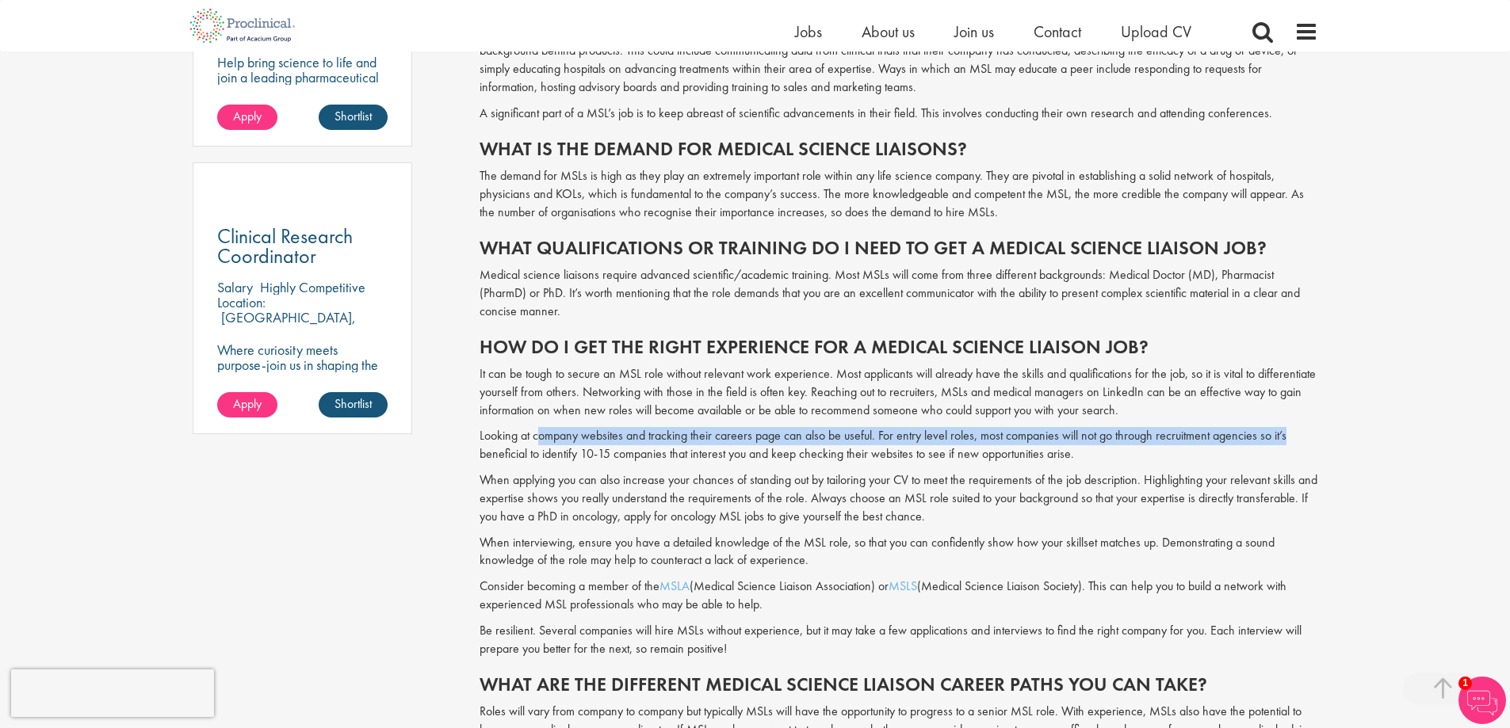
drag, startPoint x: 552, startPoint y: 400, endPoint x: 1286, endPoint y: 411, distance: 734.7
click at [1286, 427] on p "Looking at company websites and tracking their careers page can also be useful.…" at bounding box center [898, 445] width 838 height 36
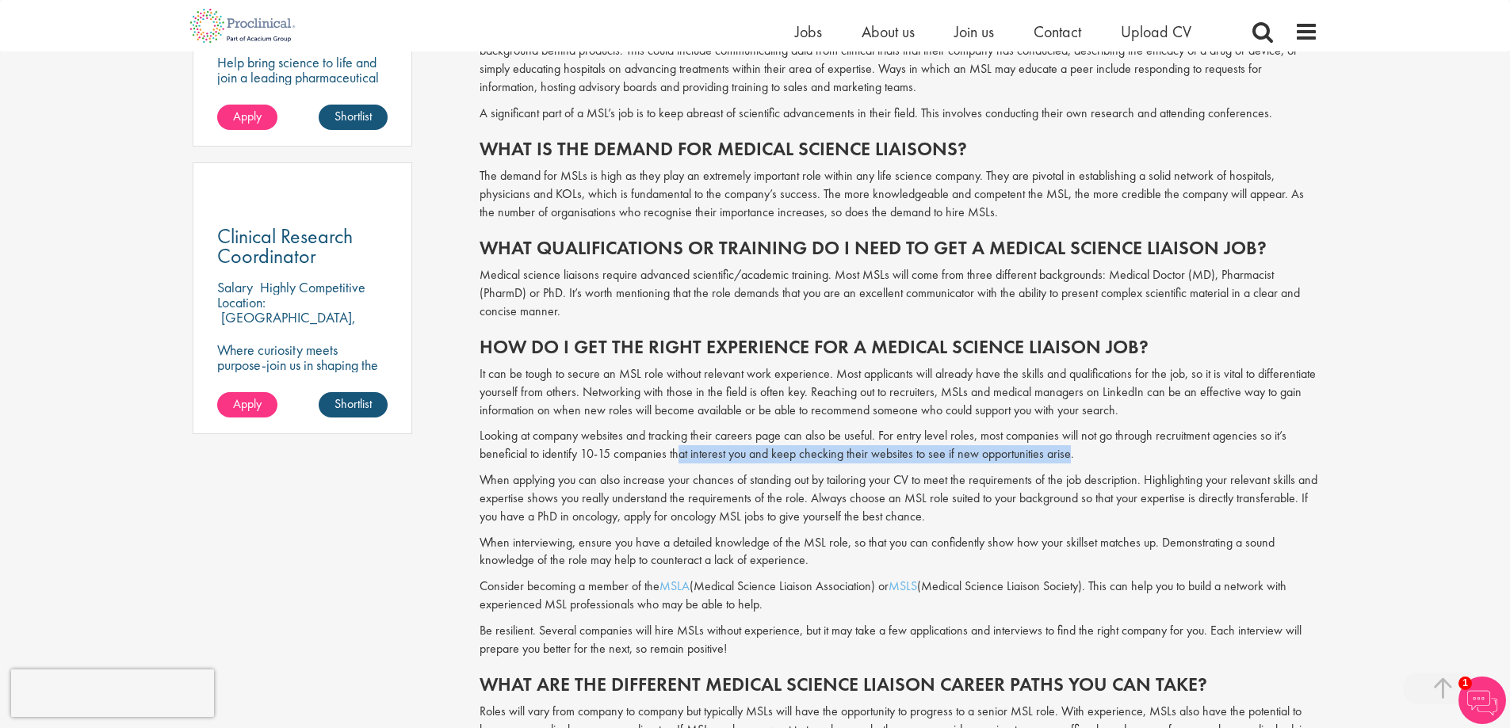
drag, startPoint x: 682, startPoint y: 428, endPoint x: 1070, endPoint y: 432, distance: 388.4
click at [1070, 432] on p "Looking at company websites and tracking their careers page can also be useful.…" at bounding box center [898, 445] width 838 height 36
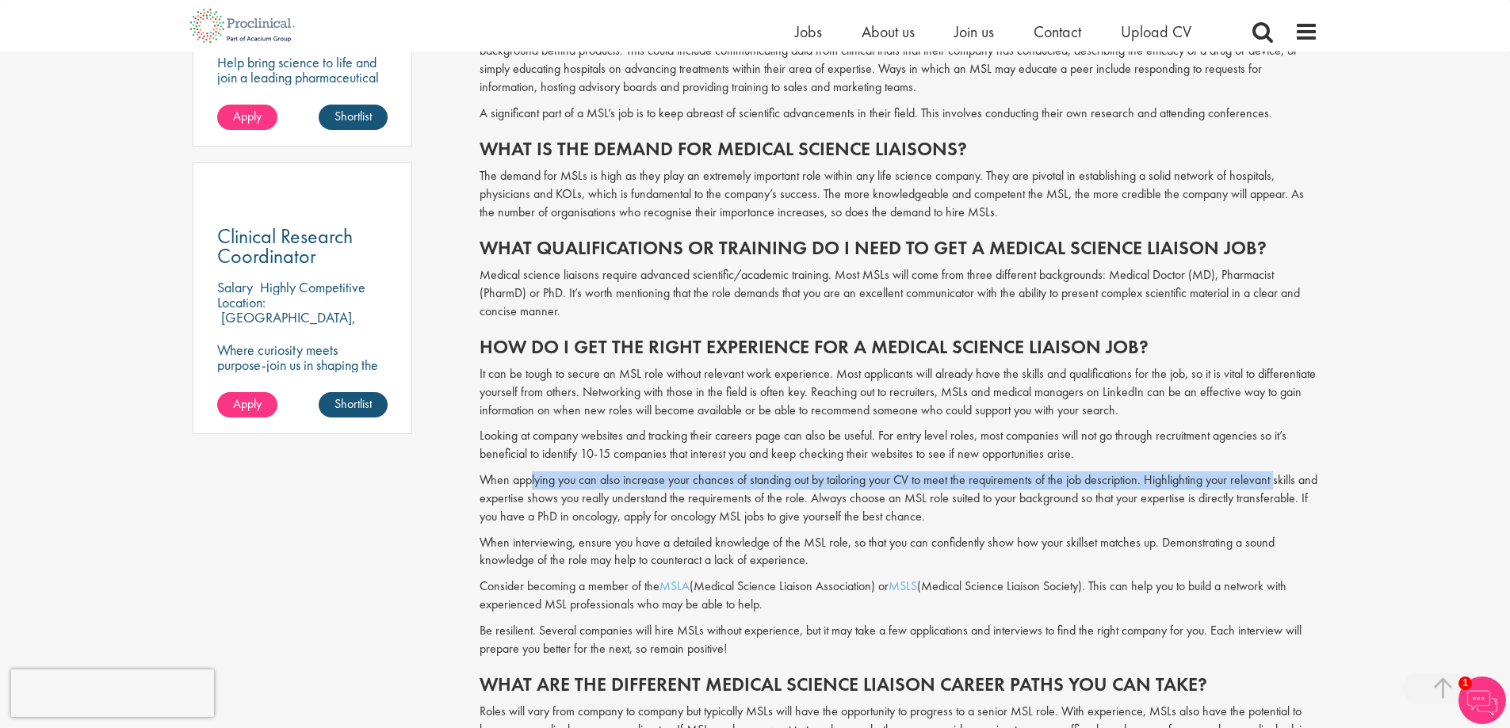
drag, startPoint x: 530, startPoint y: 453, endPoint x: 1274, endPoint y: 455, distance: 743.4
click at [1274, 472] on p "When applying you can also increase your chances of standing out by tailoring y…" at bounding box center [898, 499] width 838 height 55
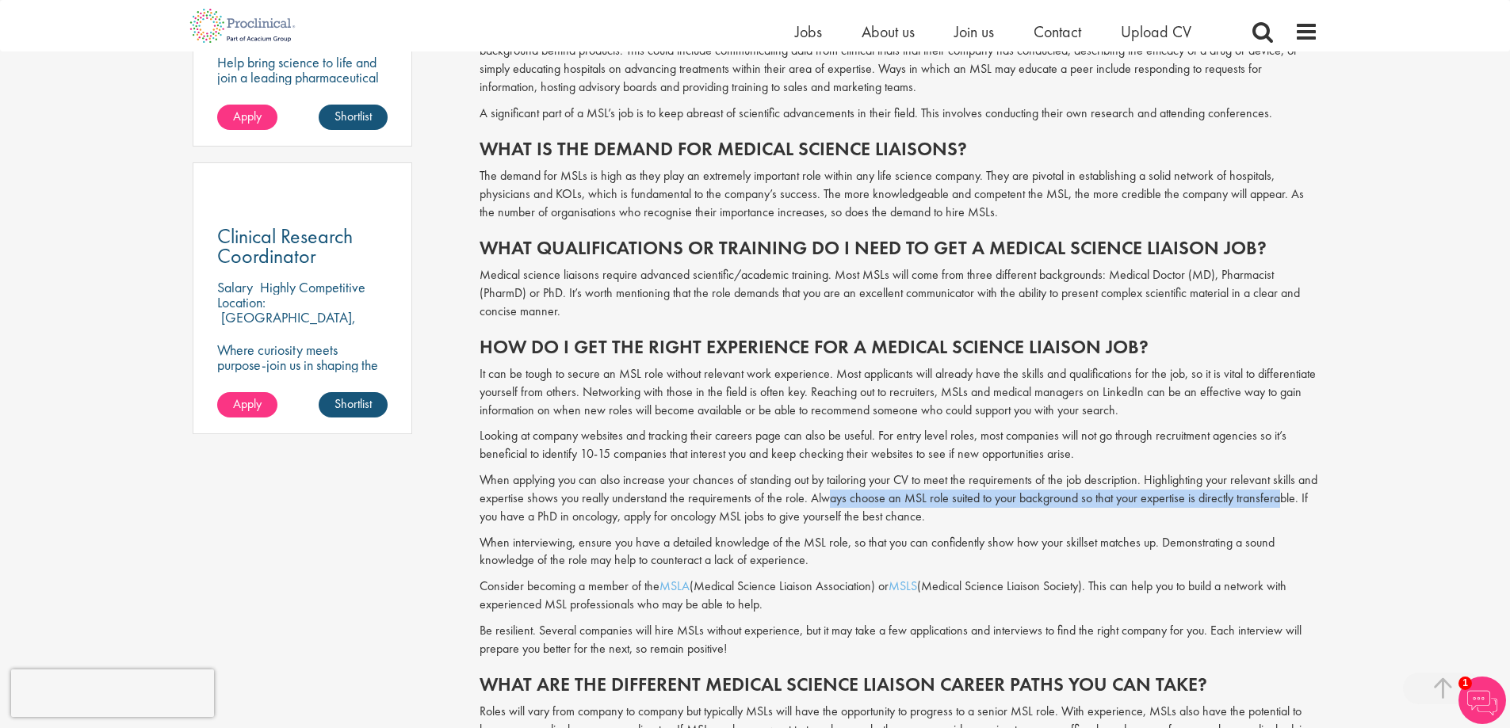
drag, startPoint x: 903, startPoint y: 465, endPoint x: 1296, endPoint y: 464, distance: 392.3
click at [1296, 472] on p "When applying you can also increase your chances of standing out by tailoring y…" at bounding box center [898, 499] width 838 height 55
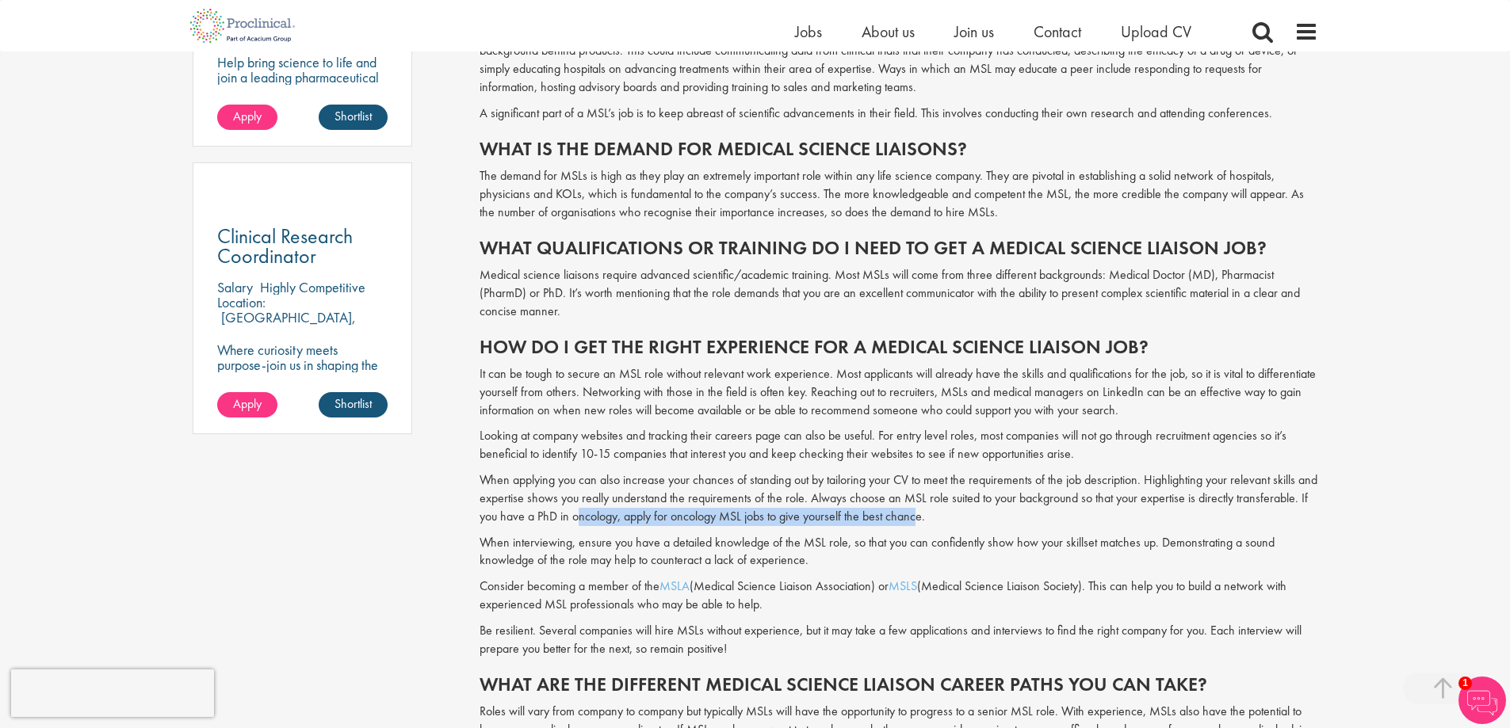
drag, startPoint x: 591, startPoint y: 484, endPoint x: 929, endPoint y: 484, distance: 337.6
click at [929, 484] on p "When applying you can also increase your chances of standing out by tailoring y…" at bounding box center [898, 499] width 838 height 55
click at [517, 534] on p "When interviewing, ensure you have a detailed knowledge of the MSL role, so tha…" at bounding box center [898, 552] width 838 height 36
drag, startPoint x: 507, startPoint y: 514, endPoint x: 802, endPoint y: 514, distance: 294.8
click at [802, 534] on p "When interviewing, ensure you have a detailed knowledge of the MSL role, so tha…" at bounding box center [898, 552] width 838 height 36
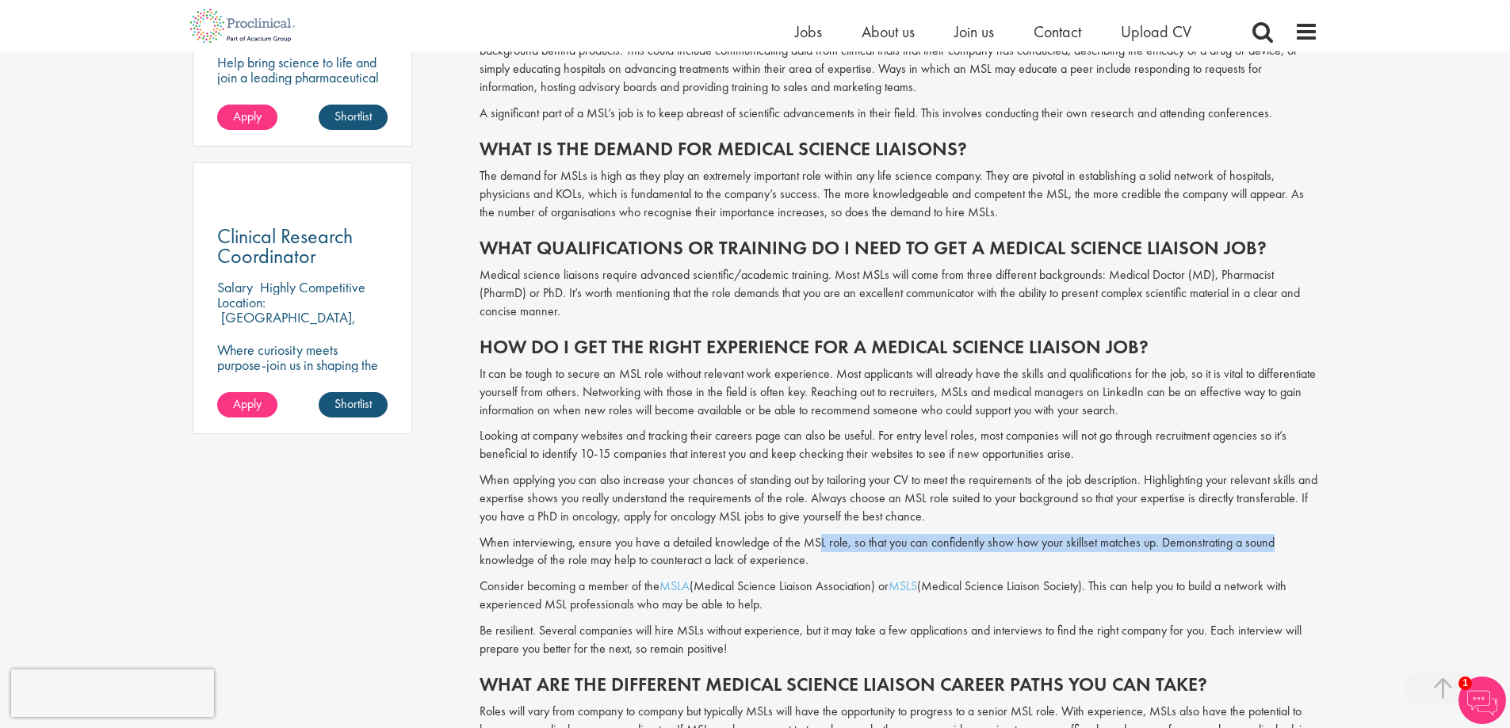
drag, startPoint x: 850, startPoint y: 514, endPoint x: 1270, endPoint y: 517, distance: 420.0
click at [1270, 534] on p "When interviewing, ensure you have a detailed knowledge of the MSL role, so tha…" at bounding box center [898, 552] width 838 height 36
click at [693, 534] on p "When interviewing, ensure you have a detailed knowledge of the MSL role, so tha…" at bounding box center [898, 552] width 838 height 36
click at [754, 534] on p "When interviewing, ensure you have a detailed knowledge of the MSL role, so tha…" at bounding box center [898, 552] width 838 height 36
click at [812, 534] on p "When interviewing, ensure you have a detailed knowledge of the MSL role, so tha…" at bounding box center [898, 552] width 838 height 36
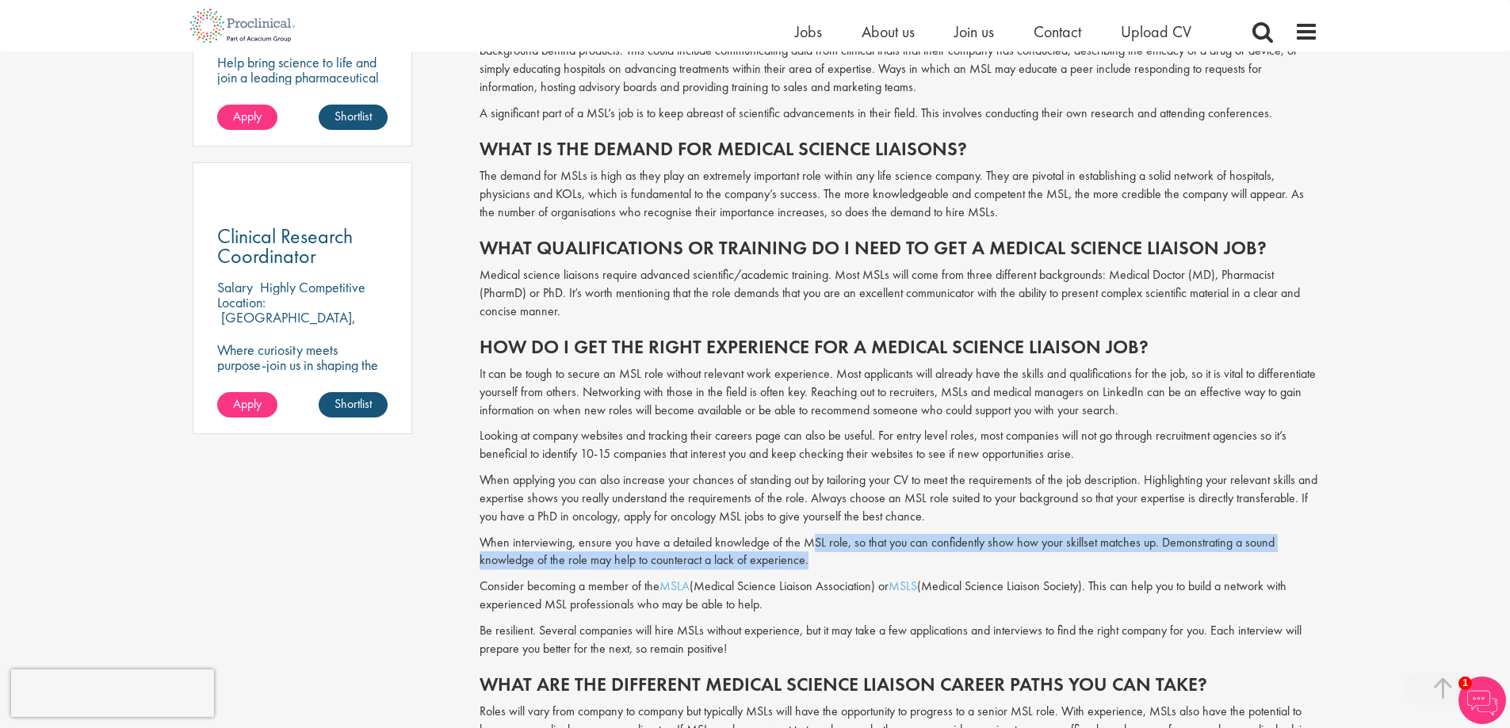
click at [834, 534] on p "When interviewing, ensure you have a detailed knowledge of the MSL role, so tha…" at bounding box center [898, 552] width 838 height 36
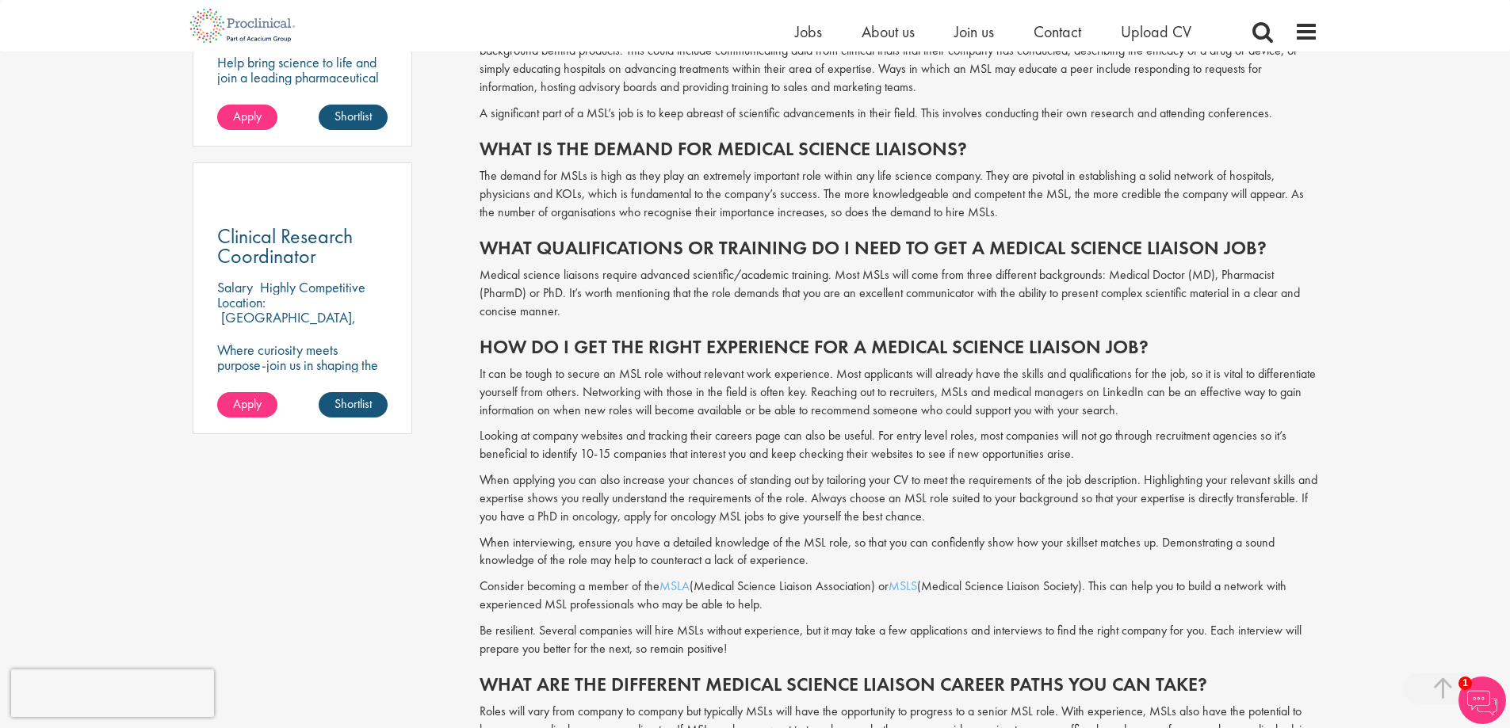
click at [852, 492] on p "When applying you can also increase your chances of standing out by tailoring y…" at bounding box center [898, 499] width 838 height 55
click at [871, 479] on p "When applying you can also increase your chances of standing out by tailoring y…" at bounding box center [898, 499] width 838 height 55
click at [1172, 427] on p "Looking at company websites and tracking their careers page can also be useful.…" at bounding box center [898, 445] width 838 height 36
drag, startPoint x: 1161, startPoint y: 447, endPoint x: 1253, endPoint y: 455, distance: 92.3
click at [1253, 472] on p "When applying you can also increase your chances of standing out by tailoring y…" at bounding box center [898, 499] width 838 height 55
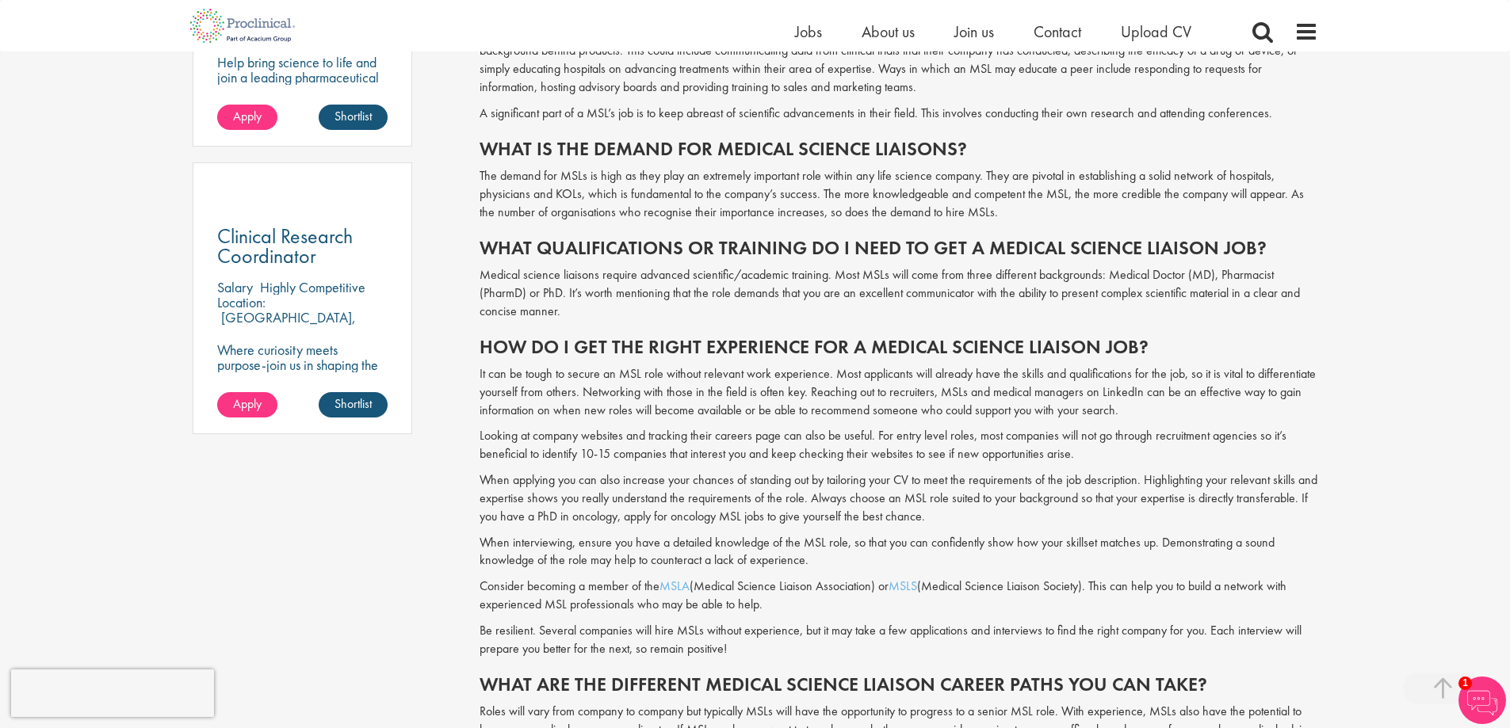
click at [1236, 475] on p "When applying you can also increase your chances of standing out by tailoring y…" at bounding box center [898, 499] width 838 height 55
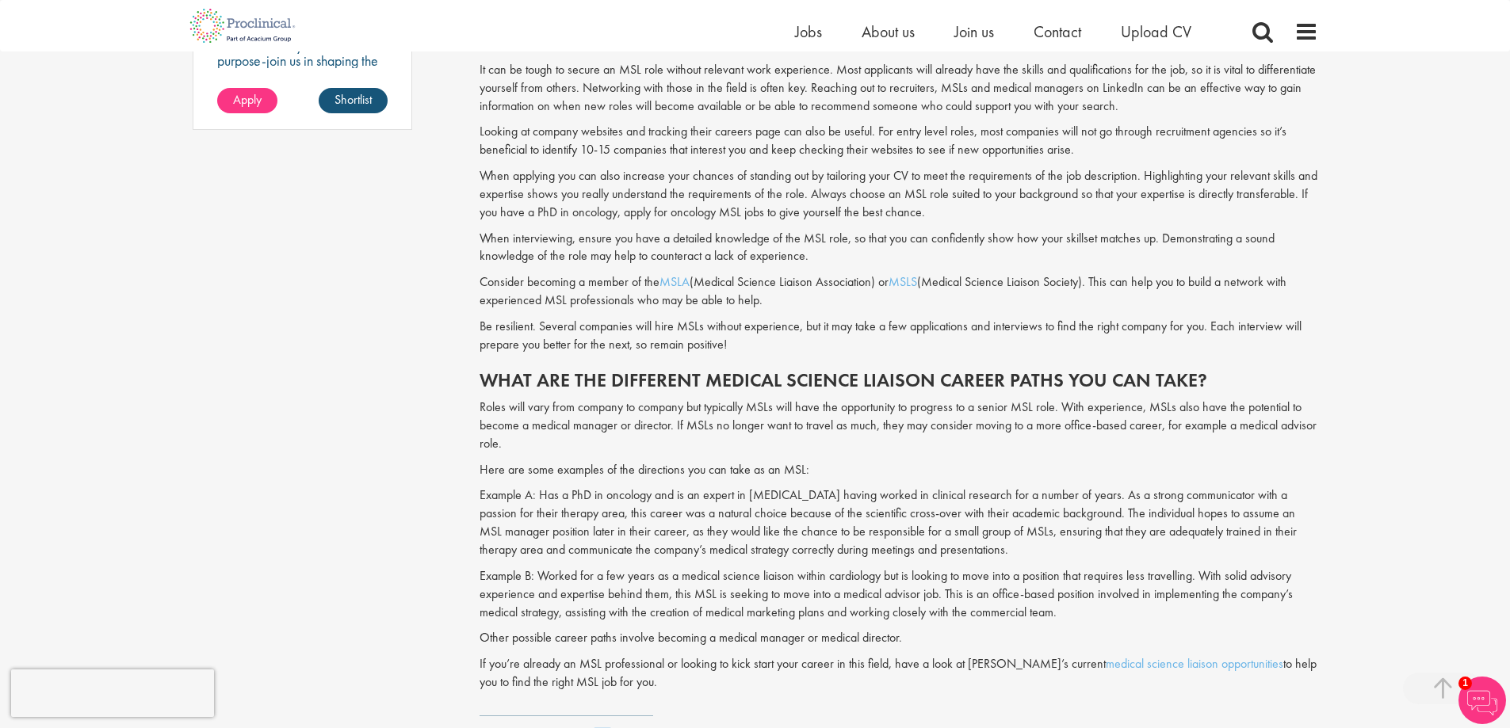
scroll to position [1427, 0]
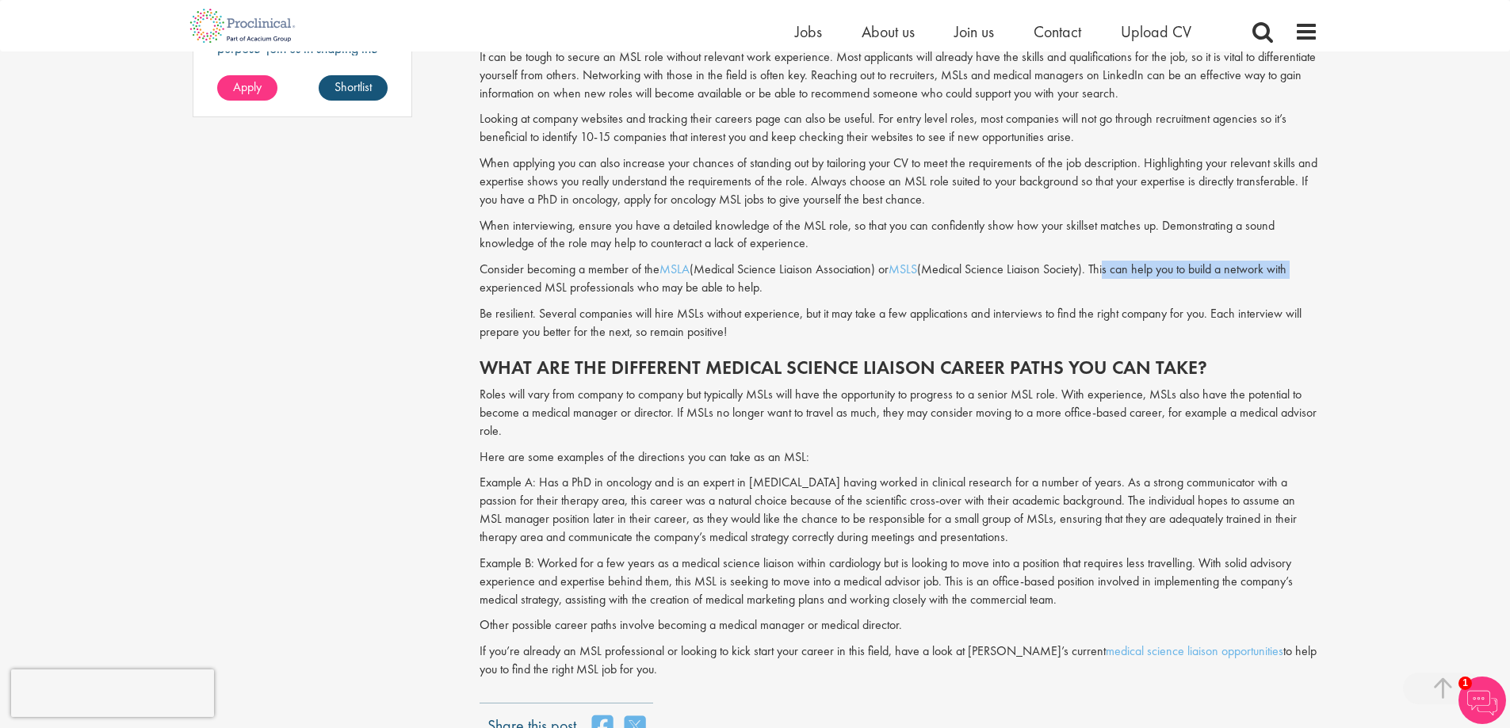
drag, startPoint x: 1313, startPoint y: 241, endPoint x: 1371, endPoint y: 243, distance: 57.9
click at [1371, 243] on div "You are here: Home > How to get a medical science liaison job Content types Qui…" at bounding box center [755, 416] width 1510 height 3623
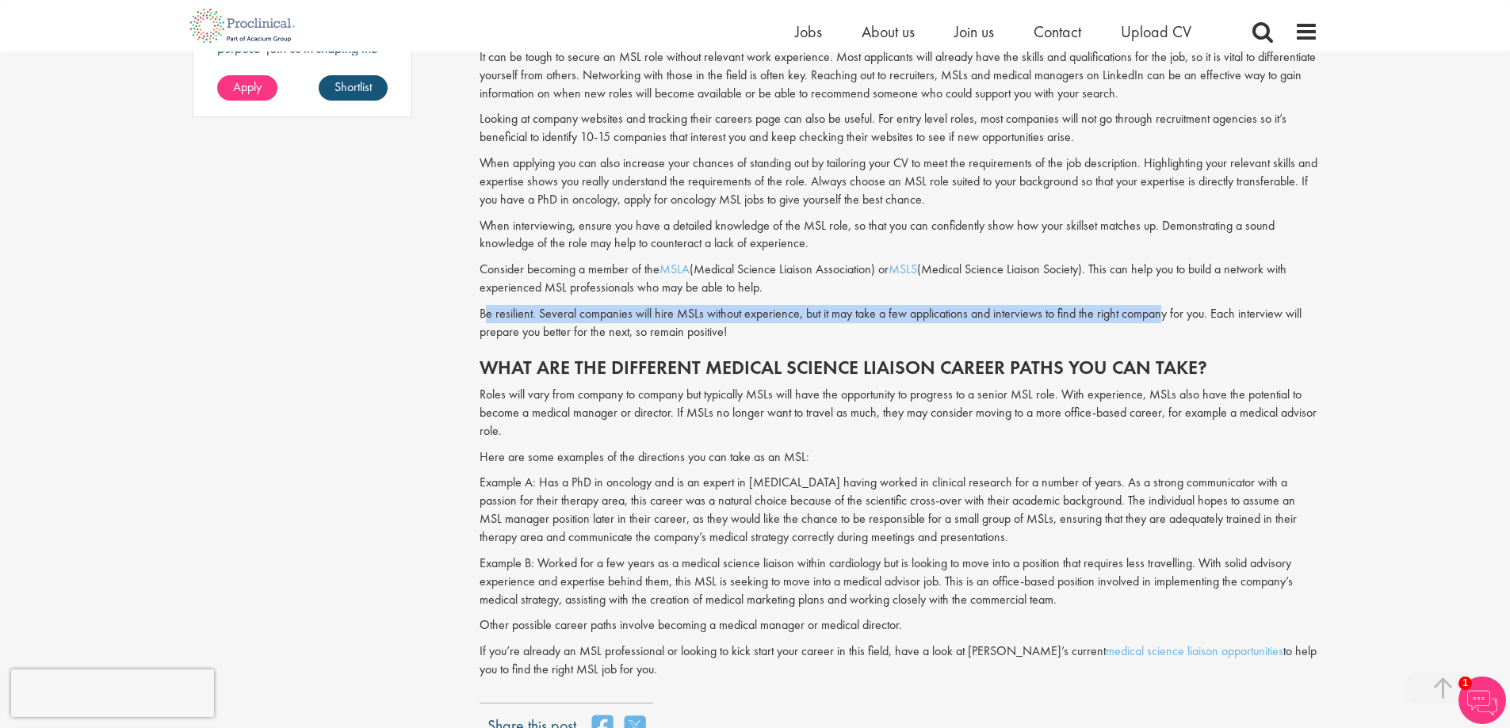
drag, startPoint x: 506, startPoint y: 281, endPoint x: 1166, endPoint y: 281, distance: 659.4
click at [1164, 305] on p "Be resilient. Several companies will hire MSLs without experience, but it may t…" at bounding box center [898, 323] width 838 height 36
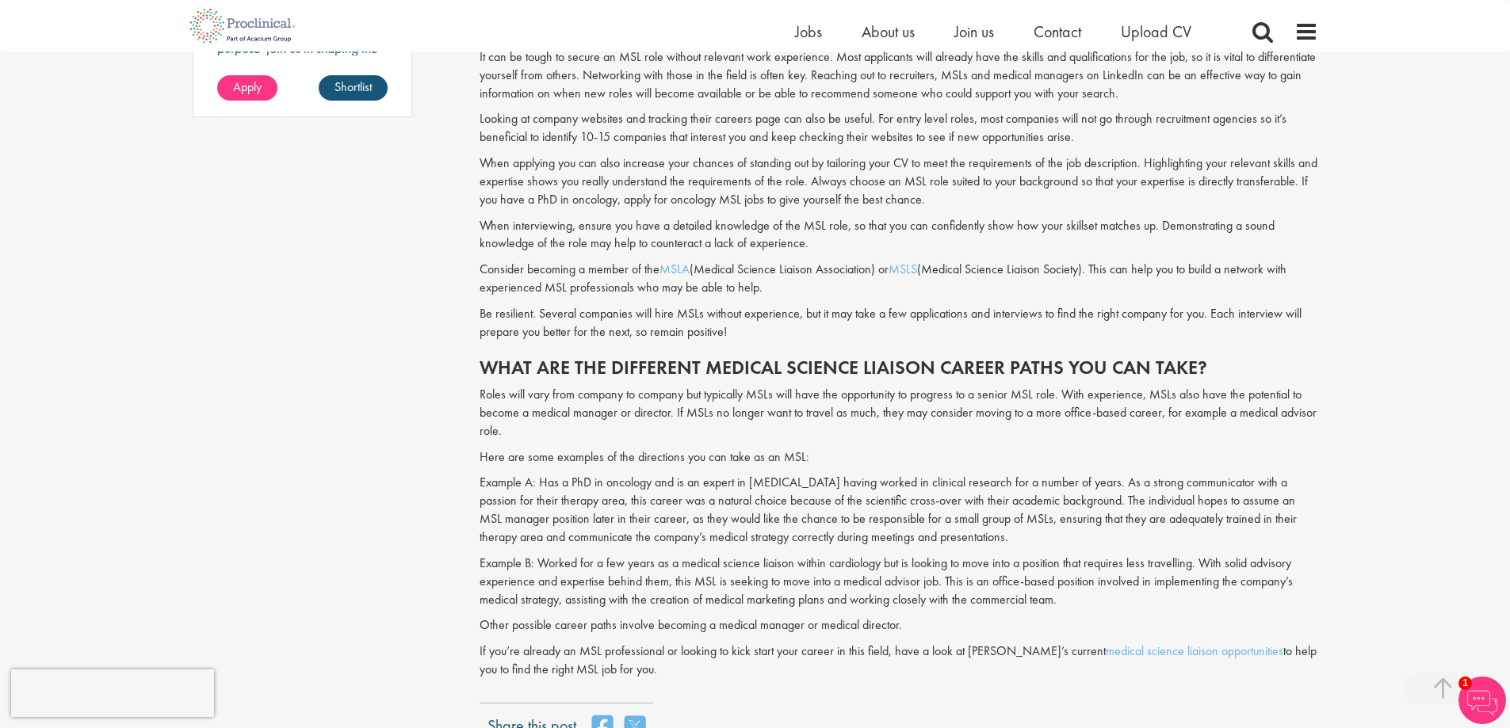
click at [1079, 306] on p "Be resilient. Several companies will hire MSLs without experience, but it may t…" at bounding box center [898, 323] width 838 height 36
drag, startPoint x: 502, startPoint y: 293, endPoint x: 728, endPoint y: 303, distance: 226.1
click at [728, 305] on p "Be resilient. Several companies will hire MSLs without experience, but it may t…" at bounding box center [898, 323] width 838 height 36
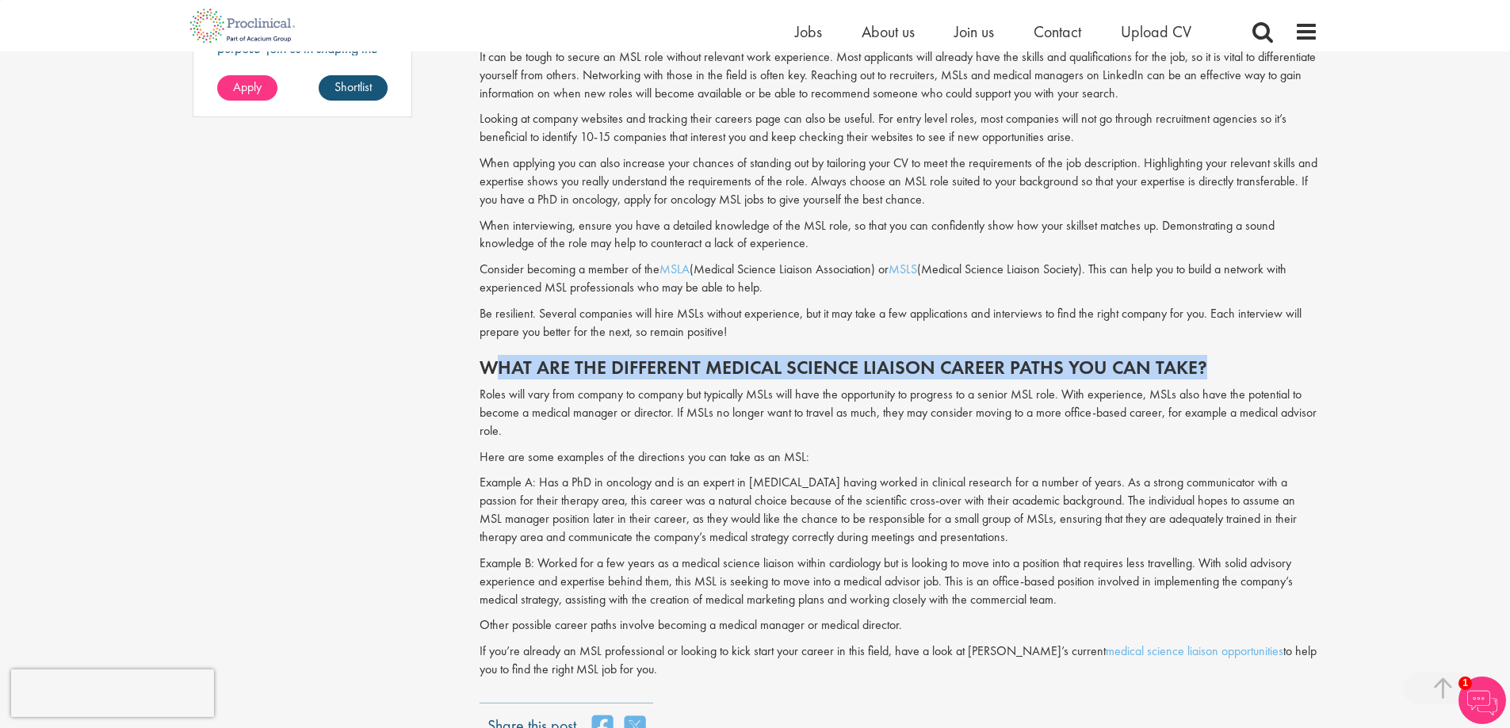
drag, startPoint x: 502, startPoint y: 337, endPoint x: 1233, endPoint y: 339, distance: 731.5
click at [1233, 357] on h2 "What are the different medical science liaison career paths you can take?" at bounding box center [898, 367] width 838 height 21
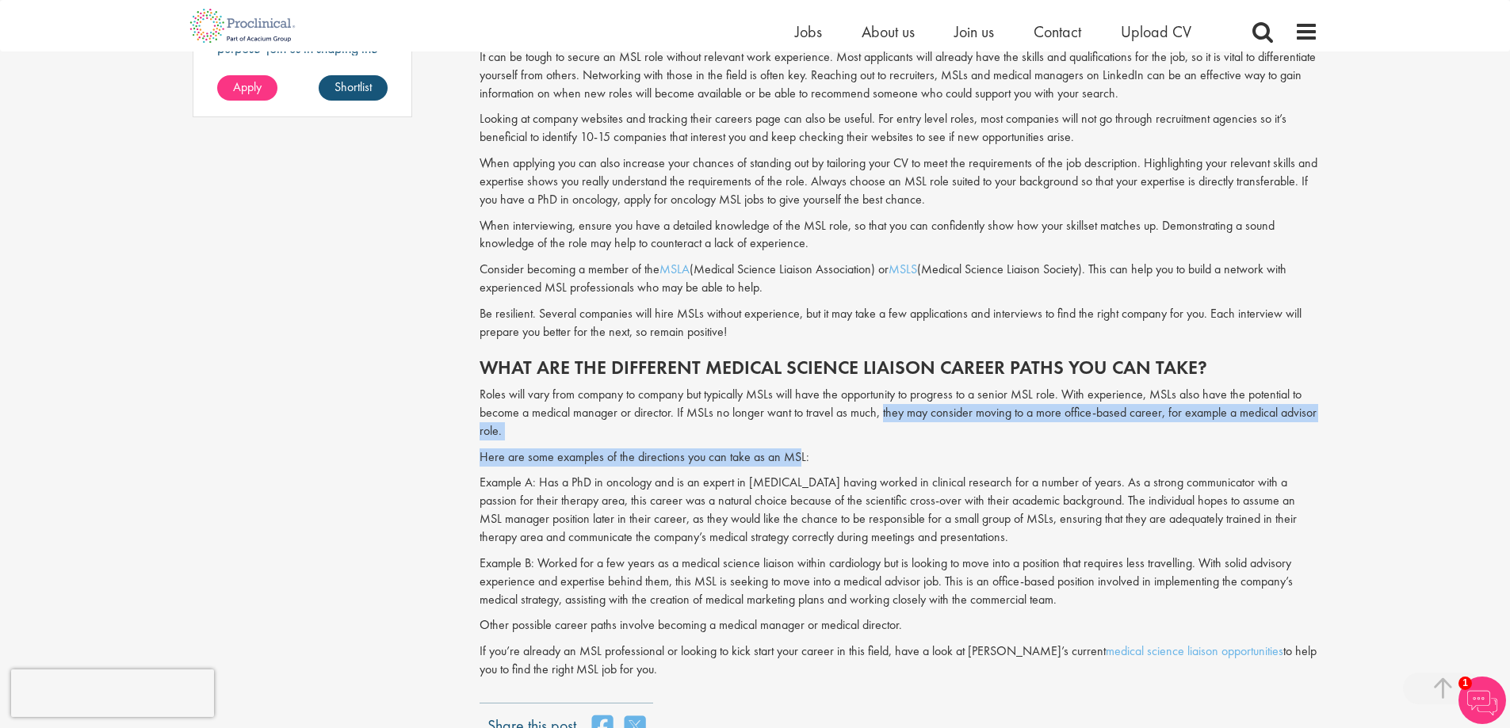
drag, startPoint x: 877, startPoint y: 383, endPoint x: 787, endPoint y: 423, distance: 99.0
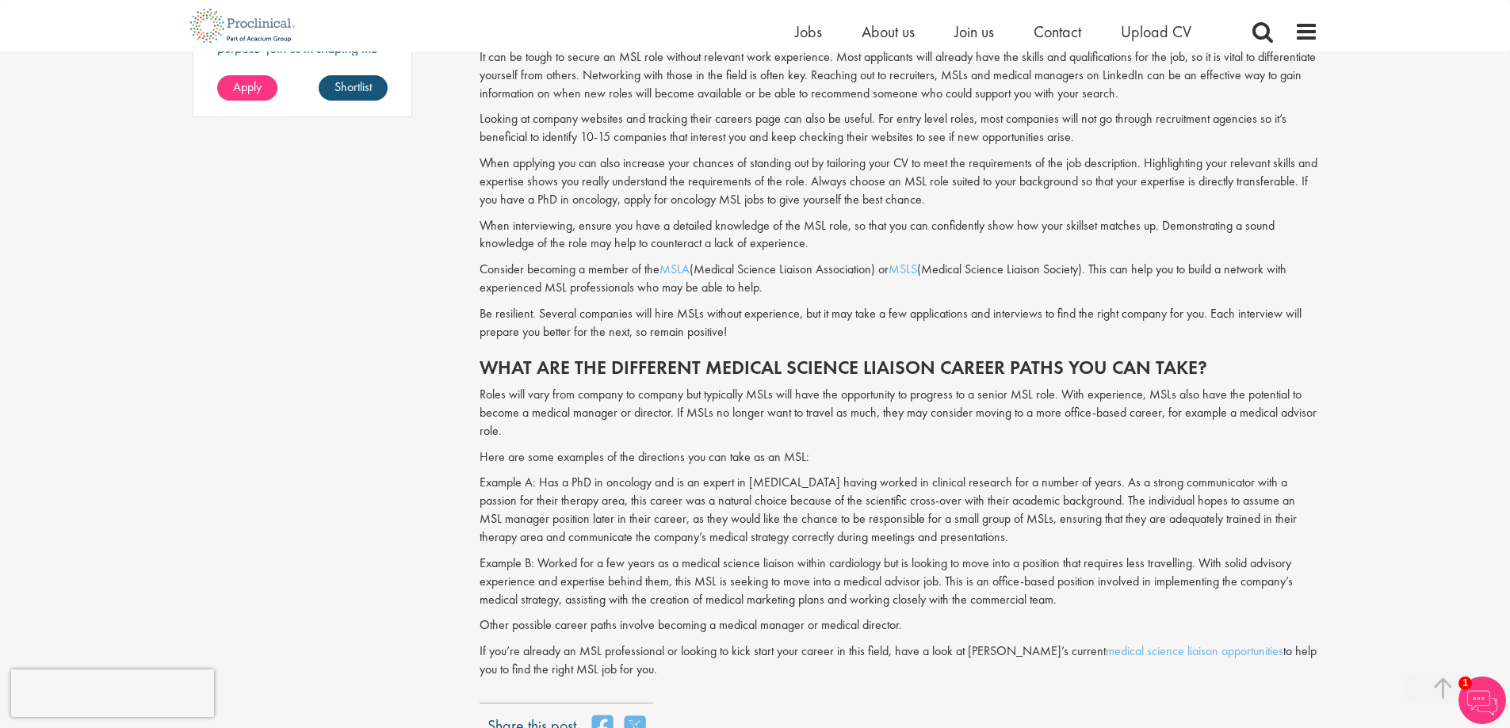
drag, startPoint x: 656, startPoint y: 441, endPoint x: 625, endPoint y: 445, distance: 31.9
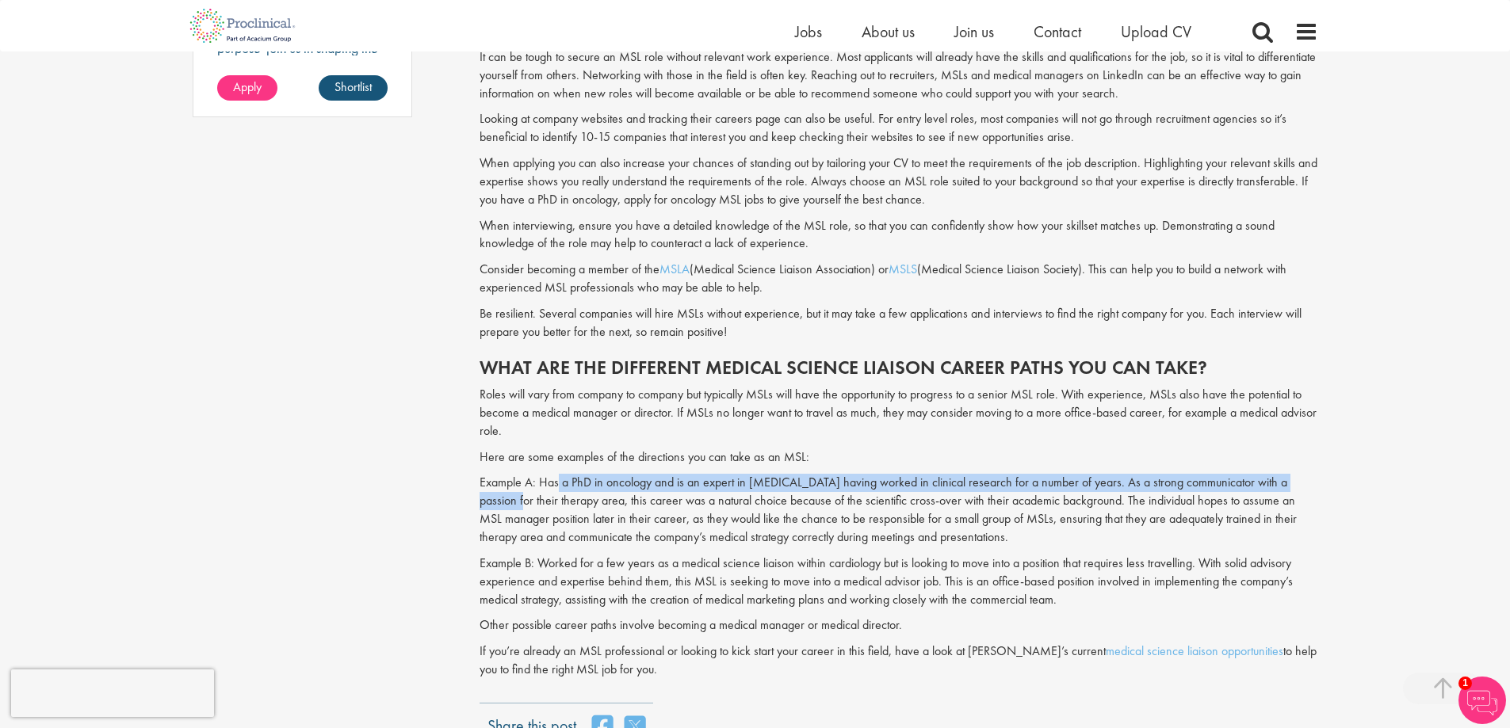
drag, startPoint x: 556, startPoint y: 453, endPoint x: 1308, endPoint y: 451, distance: 752.1
click at [1308, 474] on p "Example A: Has a PhD in oncology and is an expert in [MEDICAL_DATA] having work…" at bounding box center [898, 510] width 838 height 72
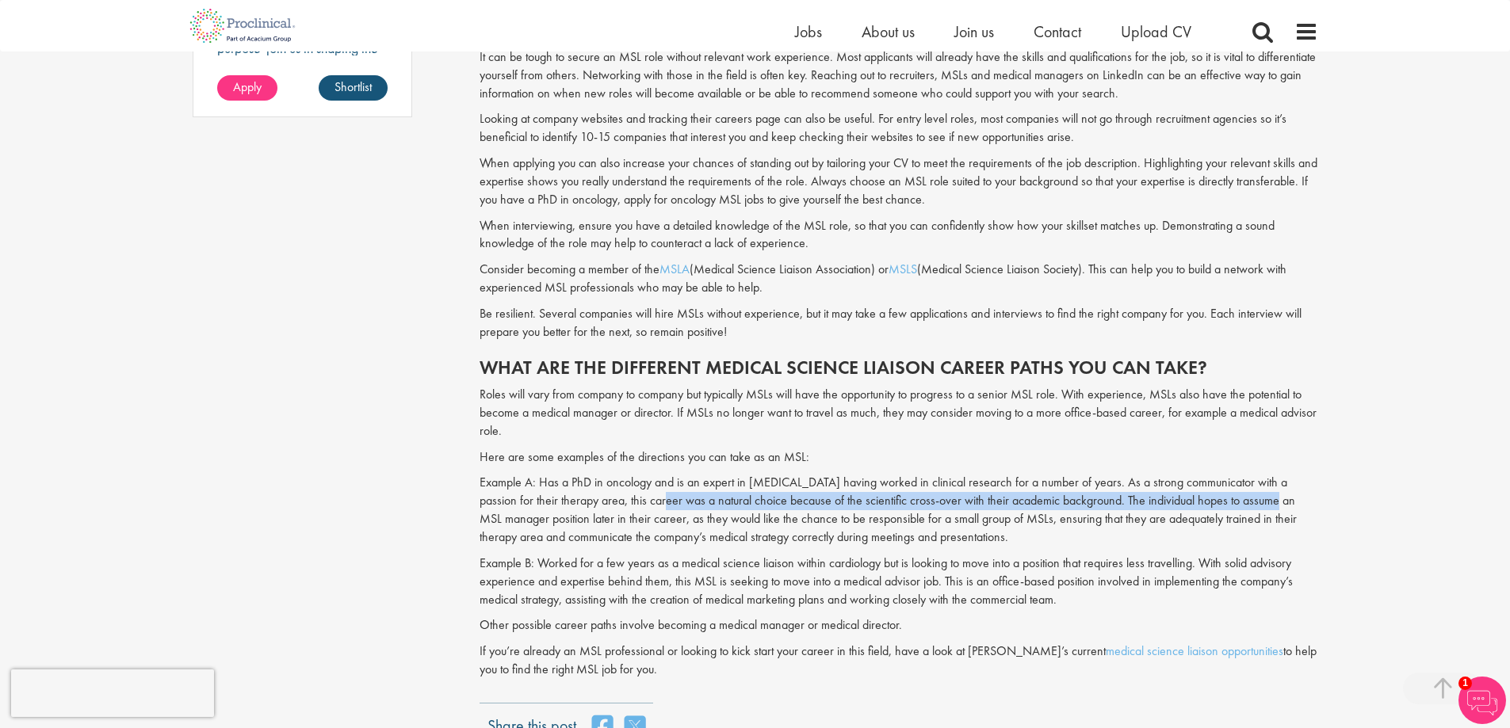
drag, startPoint x: 619, startPoint y: 467, endPoint x: 1232, endPoint y: 470, distance: 613.4
click at [1232, 474] on p "Example A: Has a PhD in oncology and is an expert in [MEDICAL_DATA] having work…" at bounding box center [898, 510] width 838 height 72
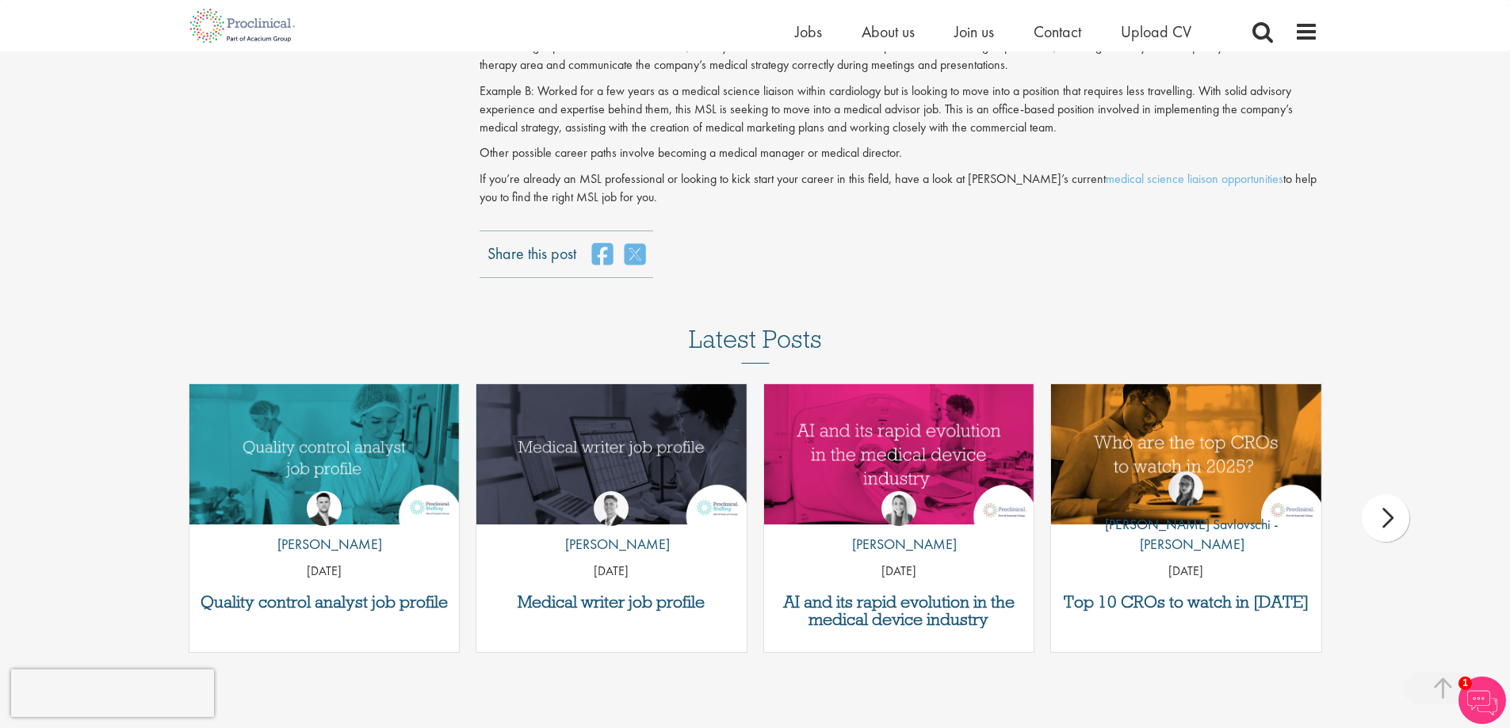
scroll to position [1902, 0]
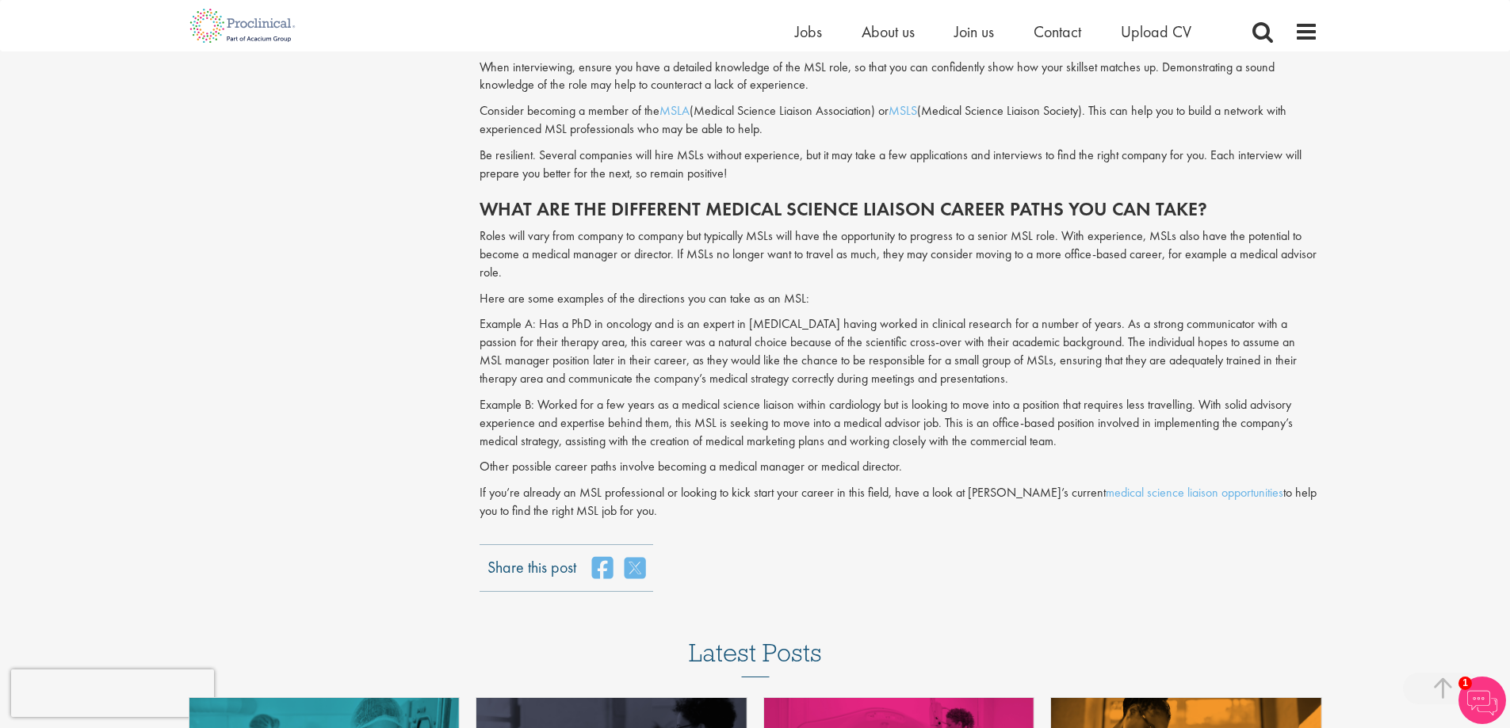
click at [726, 412] on p "Example B: Worked for a few years as a medical science liaison within cardiolog…" at bounding box center [898, 423] width 838 height 55
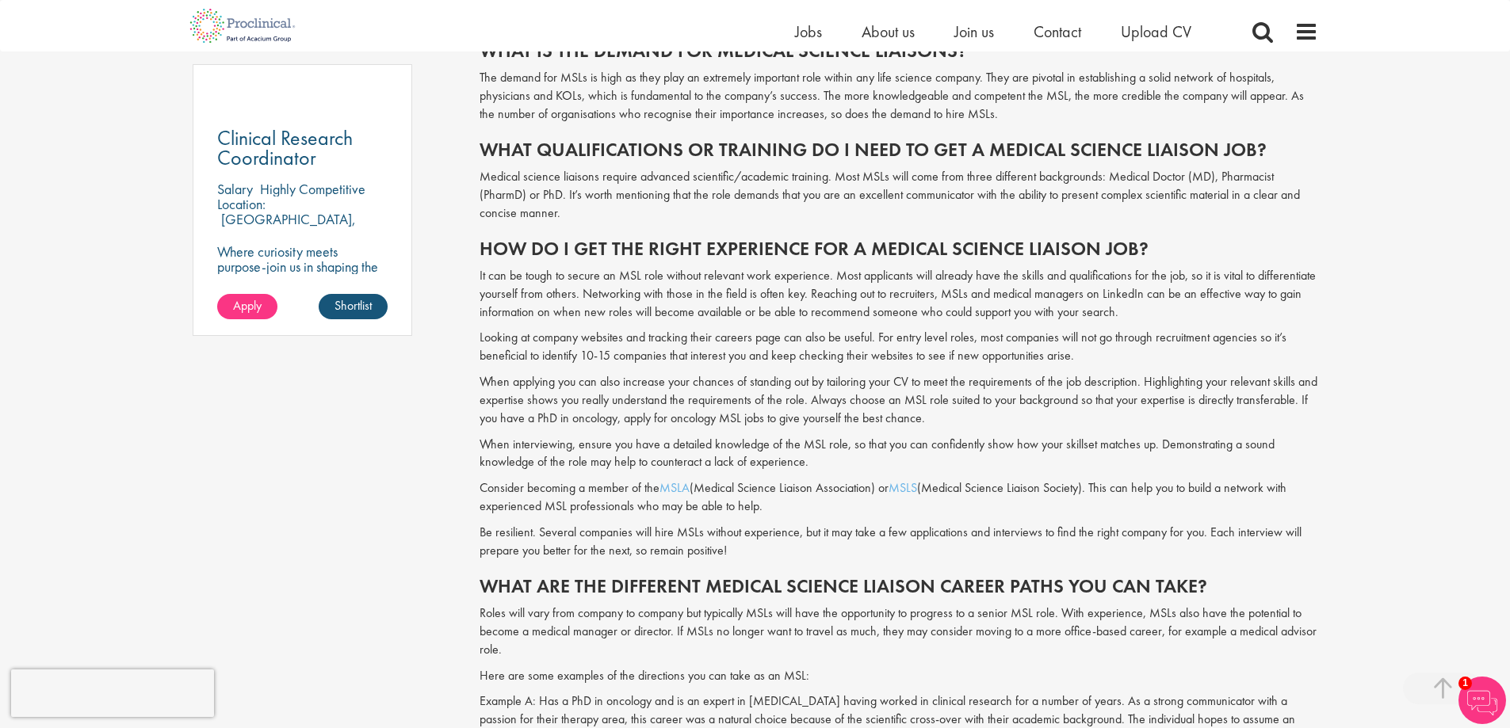
scroll to position [1189, 0]
